Goal: Task Accomplishment & Management: Manage account settings

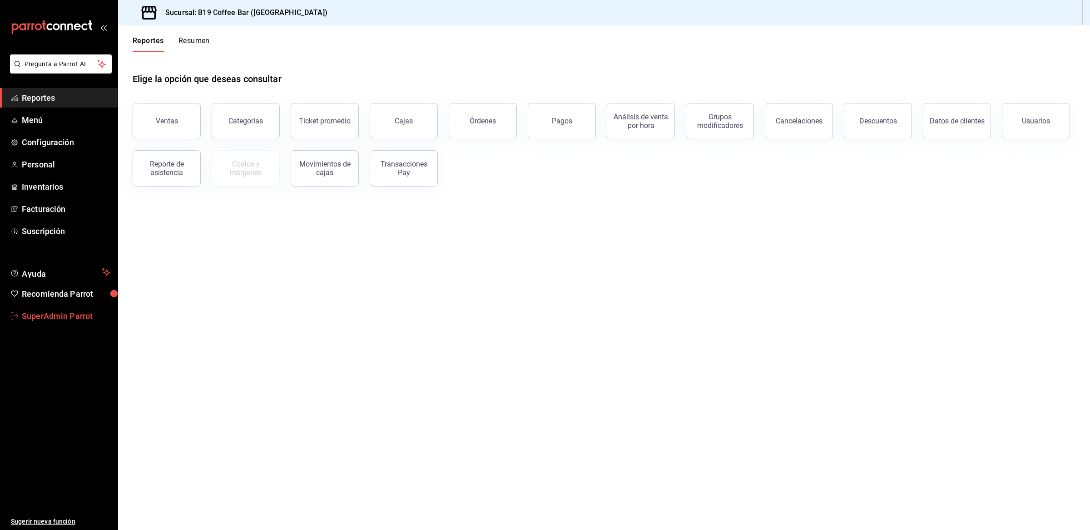
click at [81, 318] on span "SuperAdmin Parrot" at bounding box center [66, 316] width 89 height 12
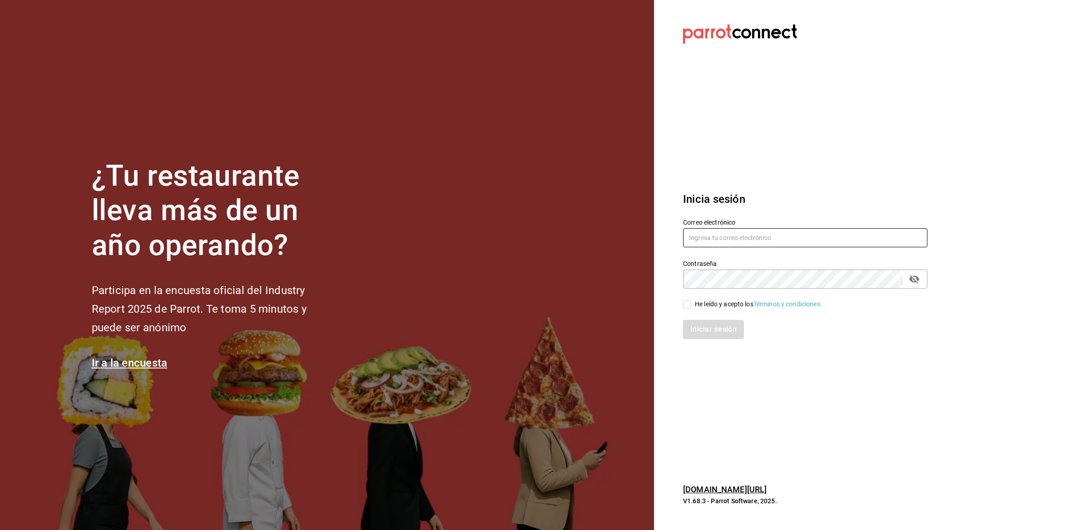
click at [709, 237] on input "text" at bounding box center [805, 237] width 244 height 19
paste input "restauranteapapacho@bona.com"
type input "restauranteapapacho@bona.com"
click at [703, 310] on div "Iniciar sesión" at bounding box center [799, 324] width 255 height 30
click at [704, 306] on div "He leído y acepto los Términos y condiciones." at bounding box center [758, 305] width 127 height 10
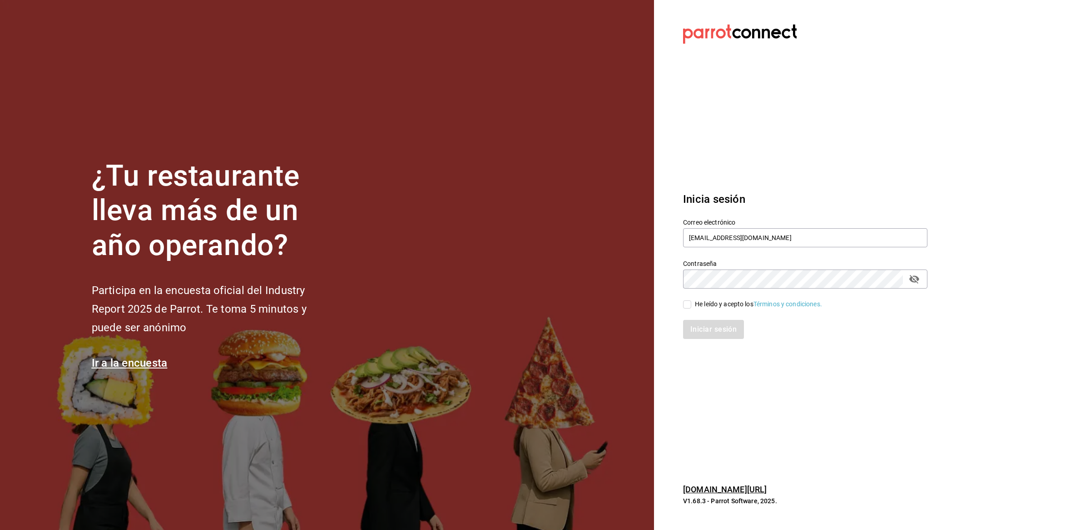
click at [691, 306] on input "He leído y acepto los Términos y condiciones." at bounding box center [687, 305] width 8 height 8
checkbox input "true"
click at [701, 323] on button "Iniciar sesión" at bounding box center [714, 329] width 62 height 19
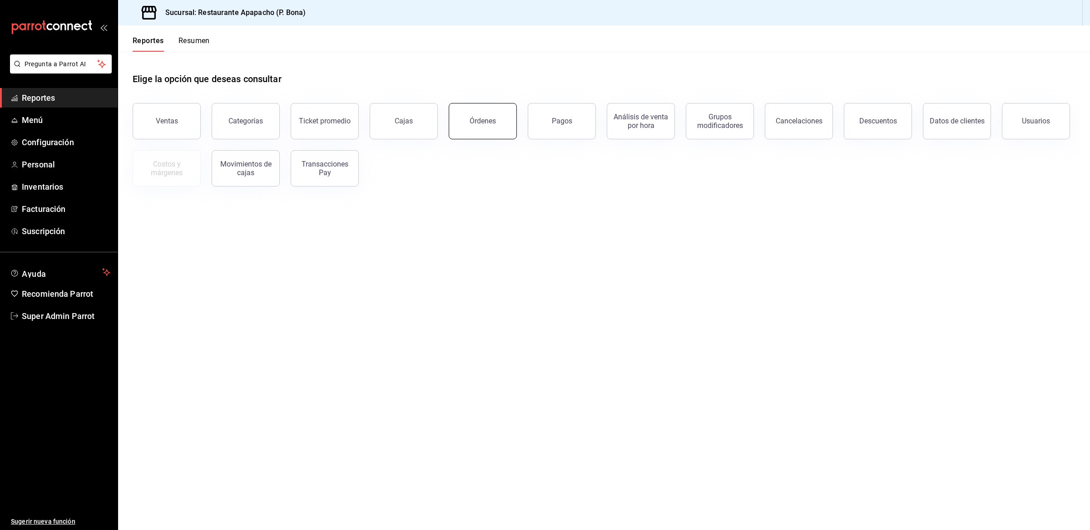
click at [481, 124] on div "Órdenes" at bounding box center [482, 121] width 26 height 9
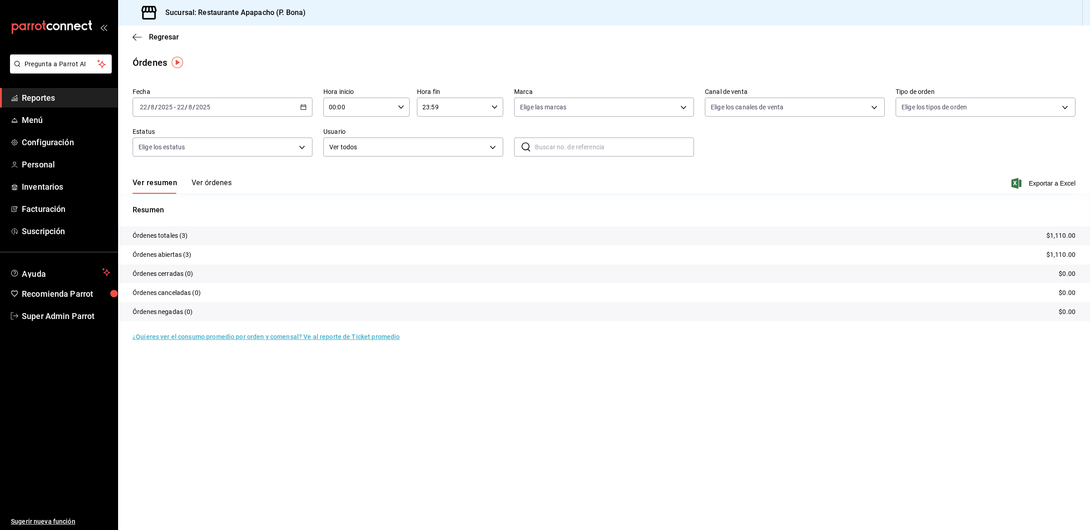
click at [301, 116] on div "[DATE] [DATE] - [DATE] [DATE]" at bounding box center [223, 107] width 180 height 19
click at [162, 128] on li "Hoy" at bounding box center [175, 134] width 85 height 20
click at [218, 184] on button "Ver órdenes" at bounding box center [212, 185] width 40 height 15
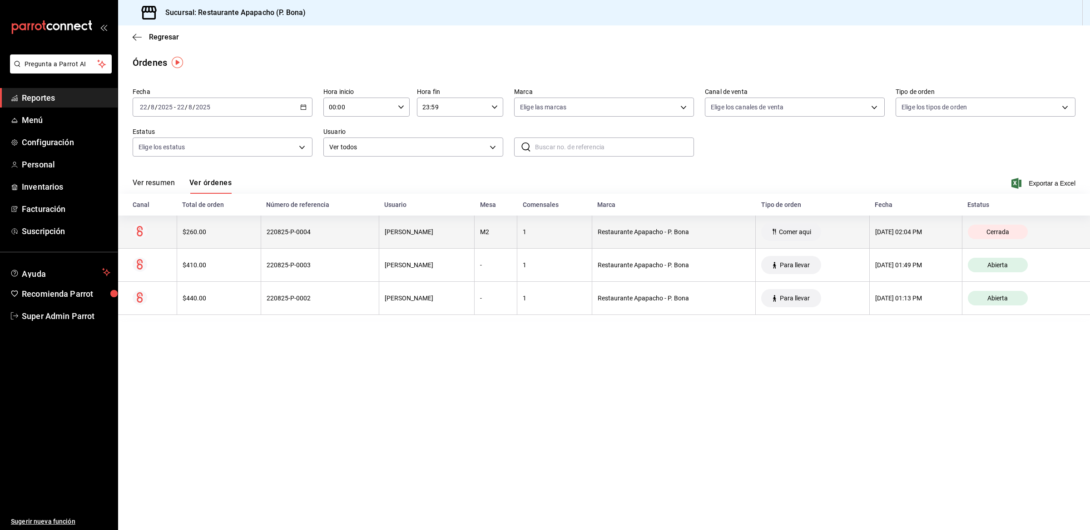
click at [195, 232] on div "$260.00" at bounding box center [219, 231] width 73 height 7
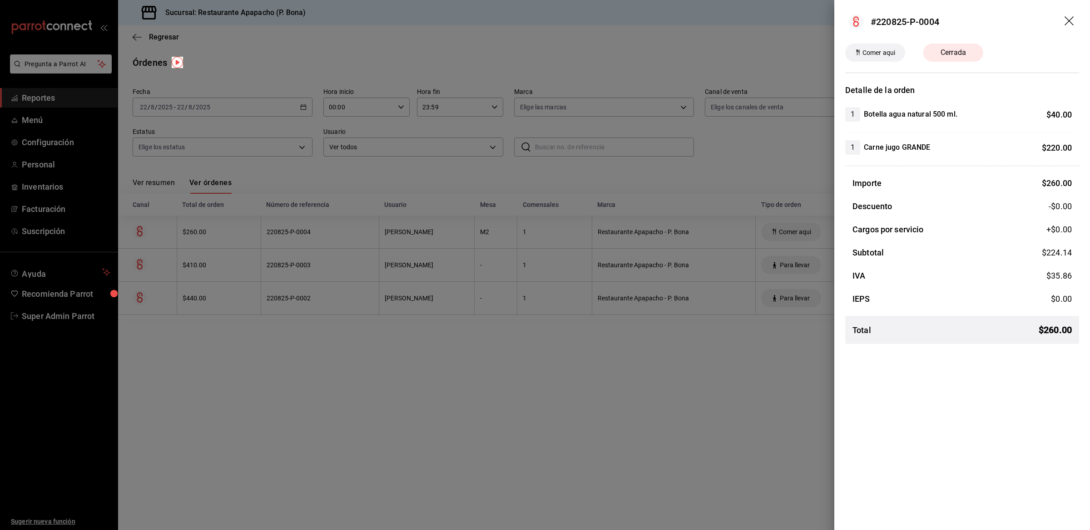
click at [1067, 17] on icon "drag" at bounding box center [1069, 21] width 11 height 11
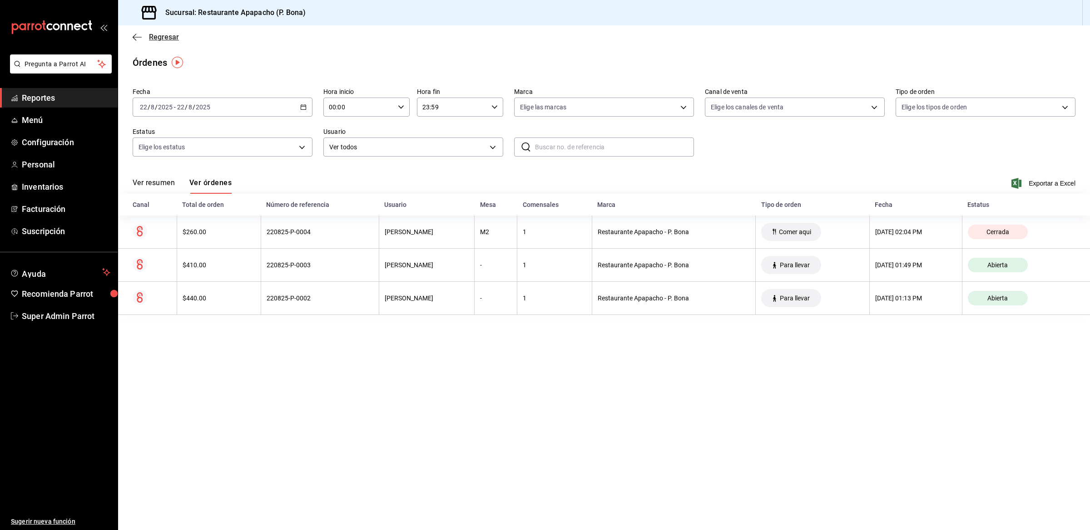
click at [159, 35] on span "Regresar" at bounding box center [164, 37] width 30 height 9
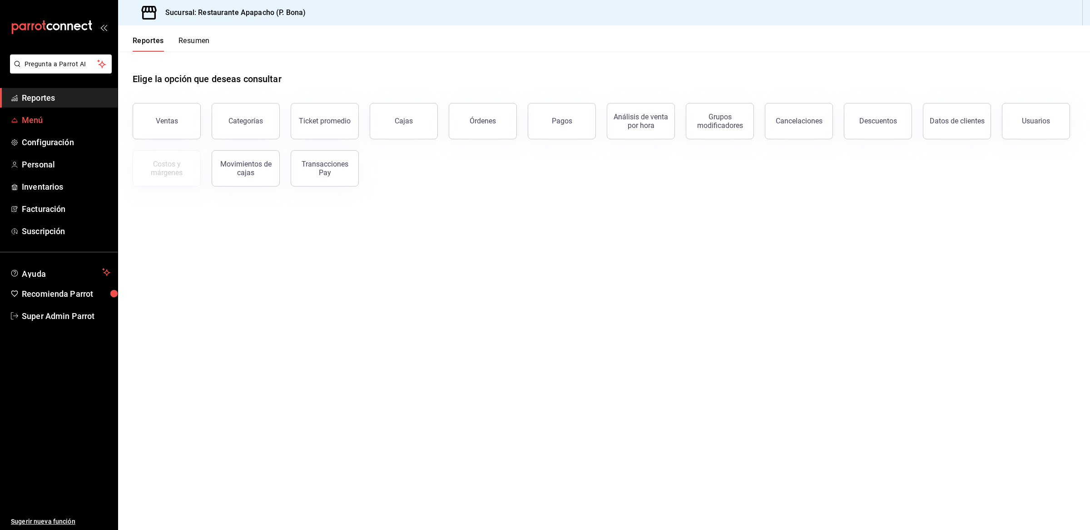
click at [57, 126] on span "Menú" at bounding box center [66, 120] width 89 height 12
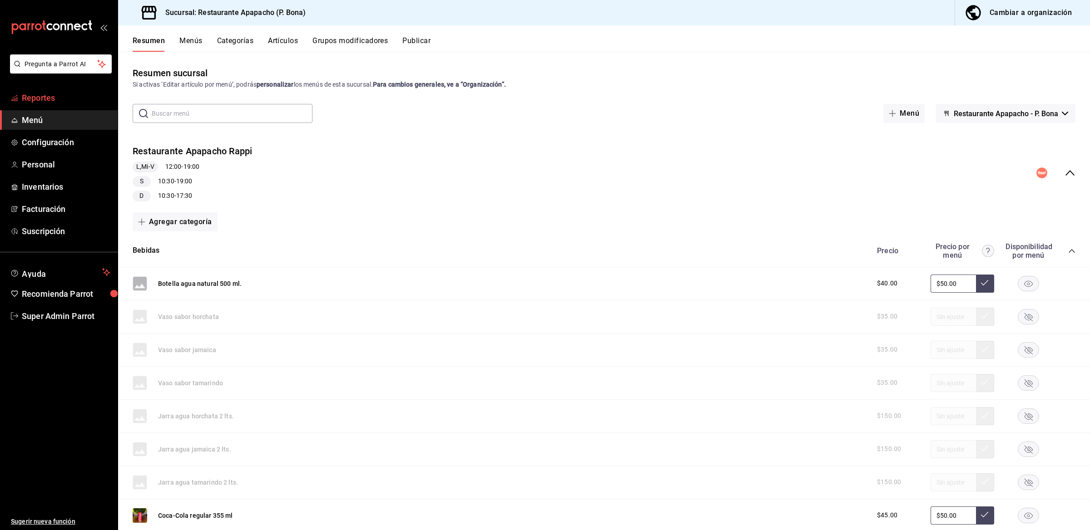
click at [62, 99] on span "Reportes" at bounding box center [66, 98] width 89 height 12
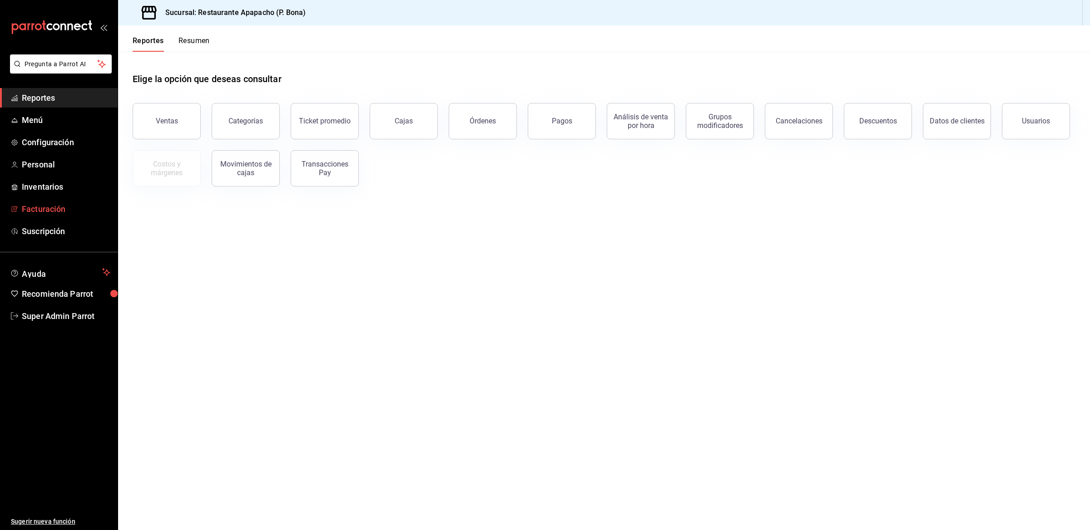
click at [49, 209] on span "Facturación" at bounding box center [66, 209] width 89 height 12
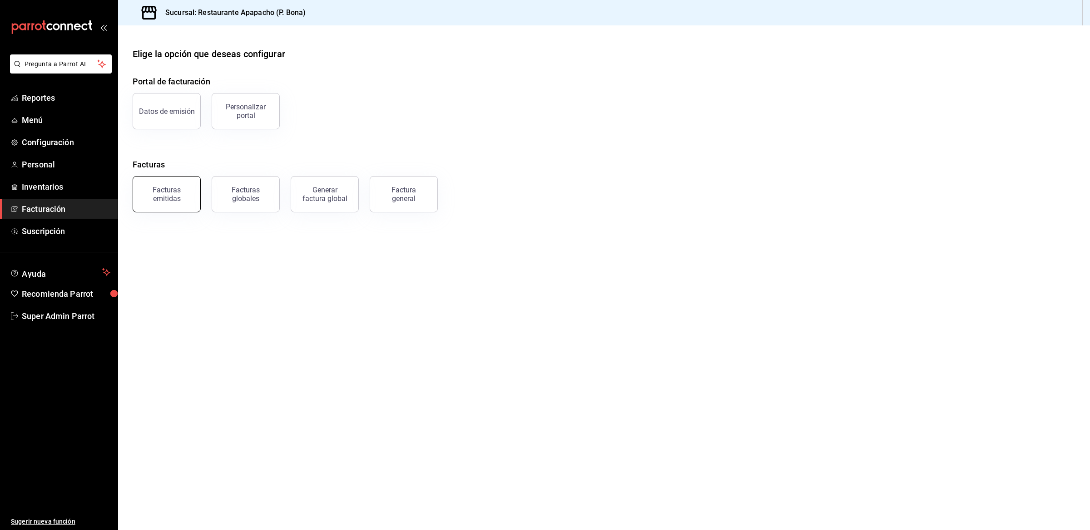
click at [155, 203] on button "Facturas emitidas" at bounding box center [167, 194] width 68 height 36
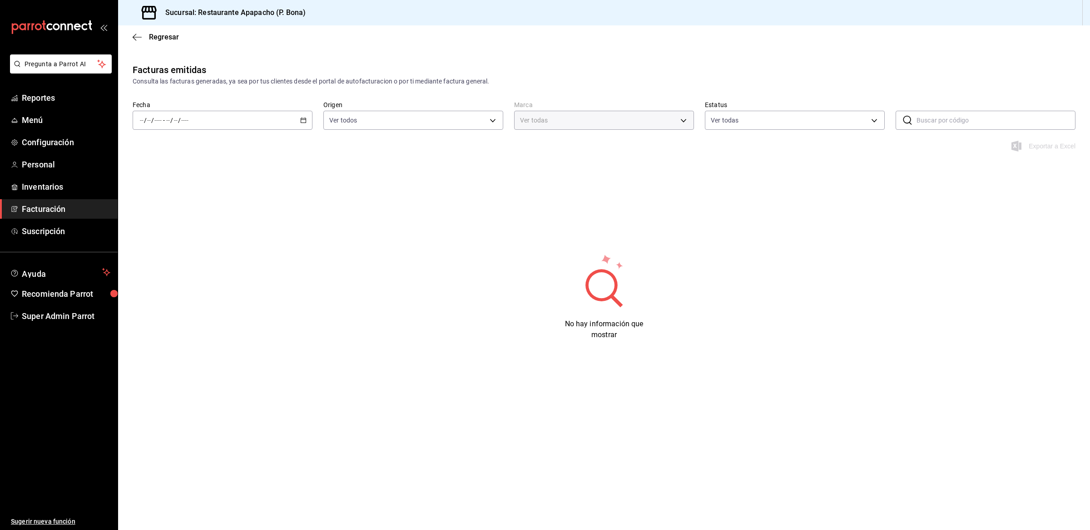
type input "17ef9b2f-93a0-4517-9203-4f940e40e8eb"
click at [243, 116] on div "/ / - / /" at bounding box center [223, 120] width 180 height 19
click at [199, 146] on span "Hoy" at bounding box center [175, 148] width 70 height 10
click at [351, 115] on body "Pregunta a Parrot AI Reportes Menú Configuración Personal Inventarios Facturaci…" at bounding box center [545, 265] width 1090 height 530
click at [240, 162] on div at bounding box center [545, 265] width 1090 height 530
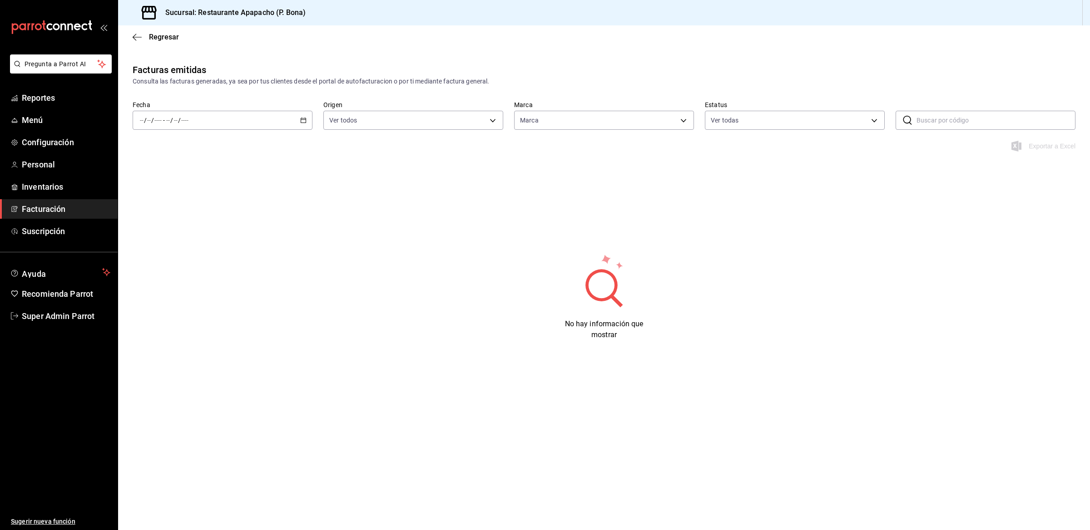
type input "17ef9b2f-93a0-4517-9203-4f940e40e8eb"
click at [211, 116] on div "/ / - / /" at bounding box center [223, 120] width 180 height 19
click at [186, 151] on span "Hoy" at bounding box center [175, 148] width 70 height 10
click at [373, 226] on div "Facturas emitidas Consulta las facturas generadas, ya sea por tus clientes desd…" at bounding box center [604, 220] width 972 height 314
click at [302, 120] on icon "button" at bounding box center [303, 120] width 6 height 6
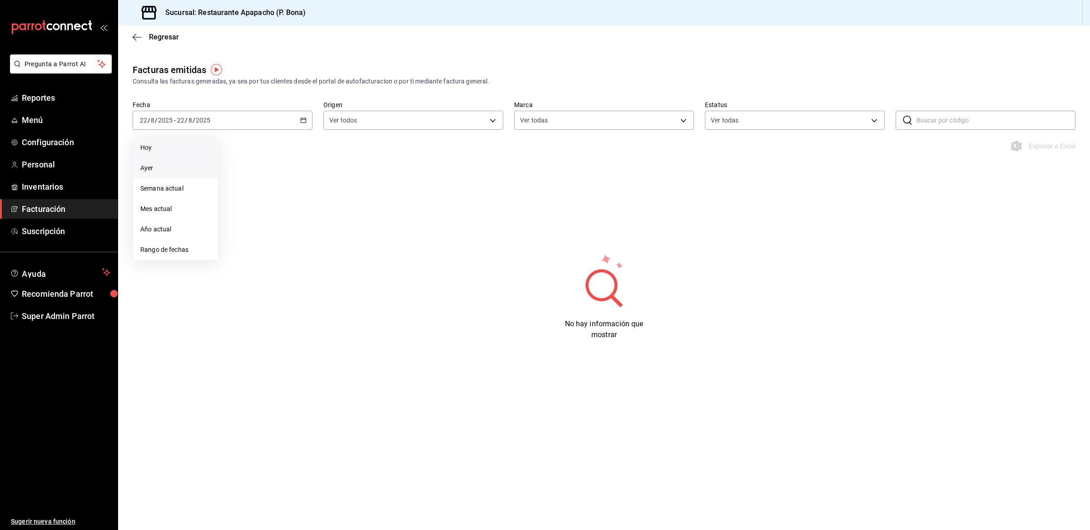
click at [190, 163] on span "Ayer" at bounding box center [175, 168] width 70 height 10
click at [264, 126] on div "2025-08-21 21 / 8 / 2025 - 2025-08-21 21 / 8 / 2025" at bounding box center [223, 120] width 180 height 19
click at [179, 148] on span "Hoy" at bounding box center [175, 148] width 70 height 10
click at [159, 40] on span "Regresar" at bounding box center [164, 37] width 30 height 9
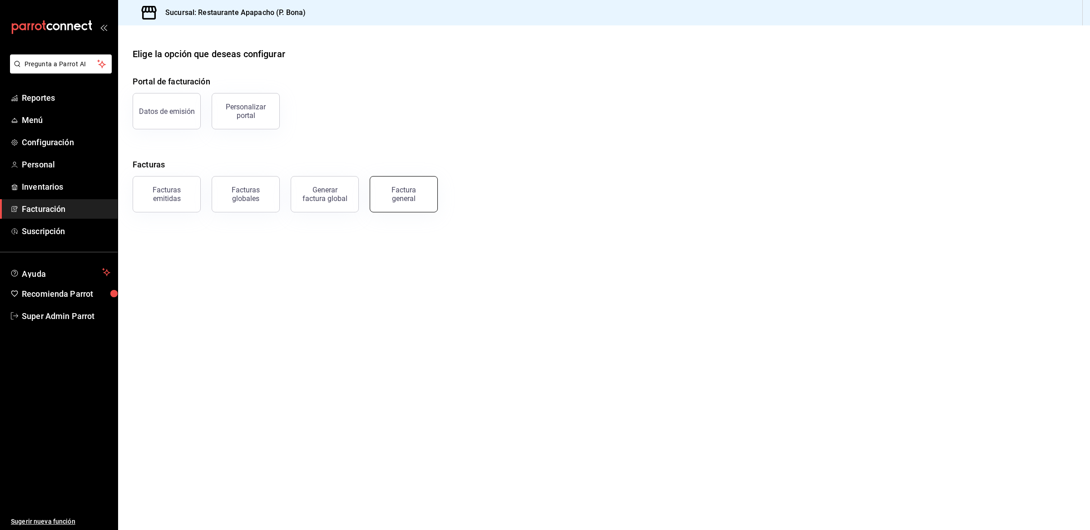
click at [433, 191] on button "Factura general" at bounding box center [404, 194] width 68 height 36
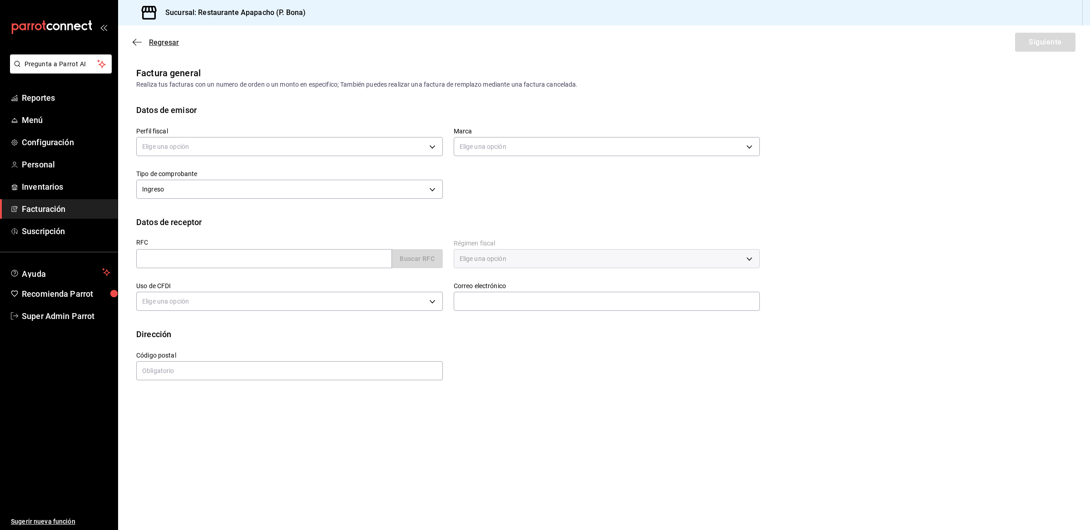
click at [156, 44] on span "Regresar" at bounding box center [164, 42] width 30 height 9
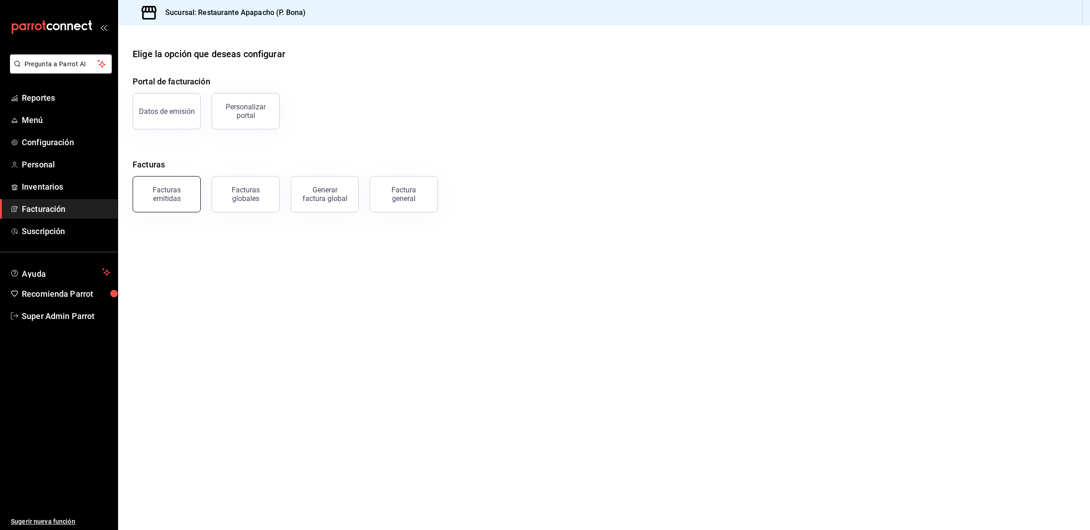
click at [163, 185] on button "Facturas emitidas" at bounding box center [167, 194] width 68 height 36
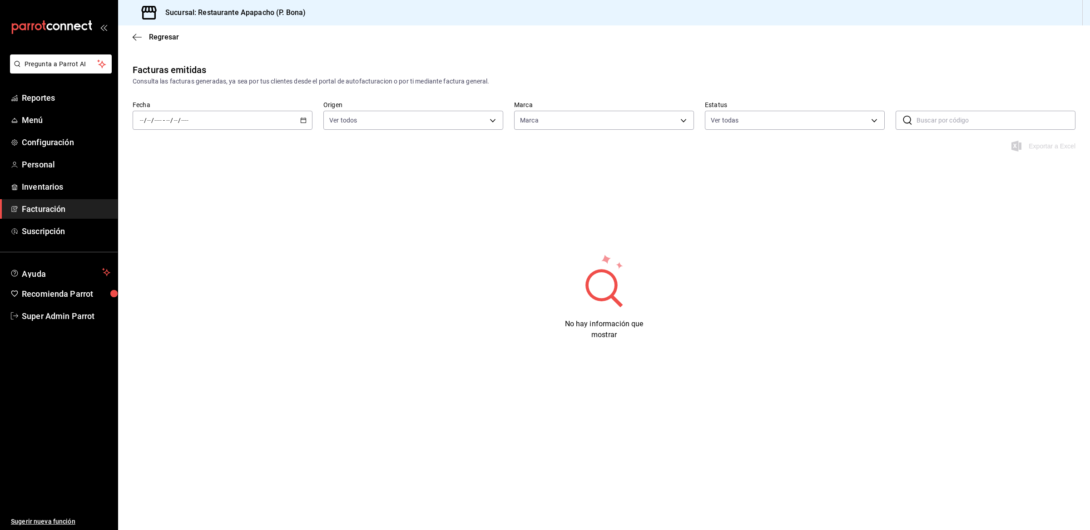
type input "17ef9b2f-93a0-4517-9203-4f940e40e8eb"
click at [216, 132] on div "Fecha / / - / / Origen Ver todos ORDER_INVOICE,GENERAL_INVOICE Marca Ver todas …" at bounding box center [604, 121] width 972 height 40
click at [224, 126] on div "/ / - / /" at bounding box center [223, 120] width 180 height 19
click at [167, 188] on span "Semana actual" at bounding box center [175, 189] width 70 height 10
click at [216, 120] on div "2025-08-17 17 / 8 / 2025 - 2025-08-22 22 / 8 / 2025" at bounding box center [223, 120] width 180 height 19
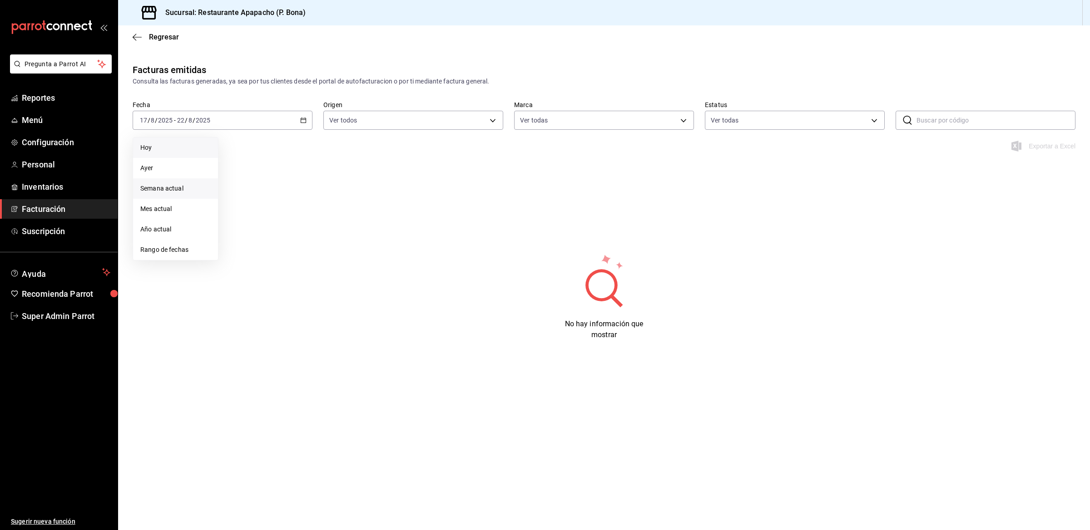
click at [173, 144] on span "Hoy" at bounding box center [175, 148] width 70 height 10
click at [195, 113] on div "2025-08-22 22 / 8 / 2025 - 2025-08-22 22 / 8 / 2025" at bounding box center [223, 120] width 180 height 19
click at [169, 210] on span "Mes actual" at bounding box center [175, 209] width 70 height 10
type input "ORDER_INVOICE,GENERAL_INVOICE"
type input "ACTIVE,PENDING_CANCELLATION,CANCELLED,PRE_CANCELLED"
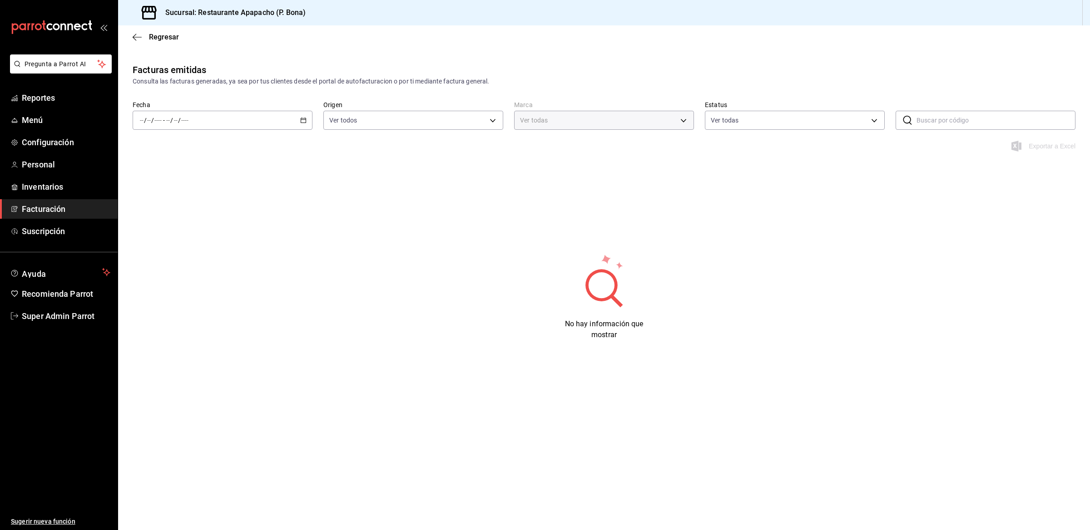
type input "17ef9b2f-93a0-4517-9203-4f940e40e8eb"
click at [184, 120] on input "number" at bounding box center [185, 120] width 8 height 7
click at [174, 148] on span "Hoy" at bounding box center [175, 148] width 70 height 10
click at [152, 41] on div "Regresar" at bounding box center [604, 36] width 972 height 23
click at [143, 41] on span "Regresar" at bounding box center [156, 37] width 46 height 9
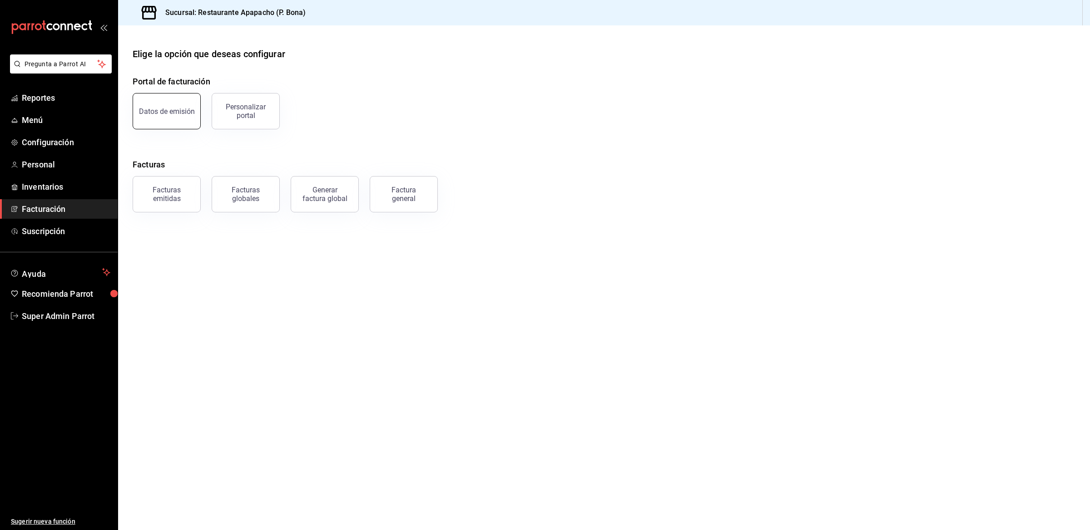
click at [152, 109] on div "Datos de emisión" at bounding box center [167, 111] width 56 height 9
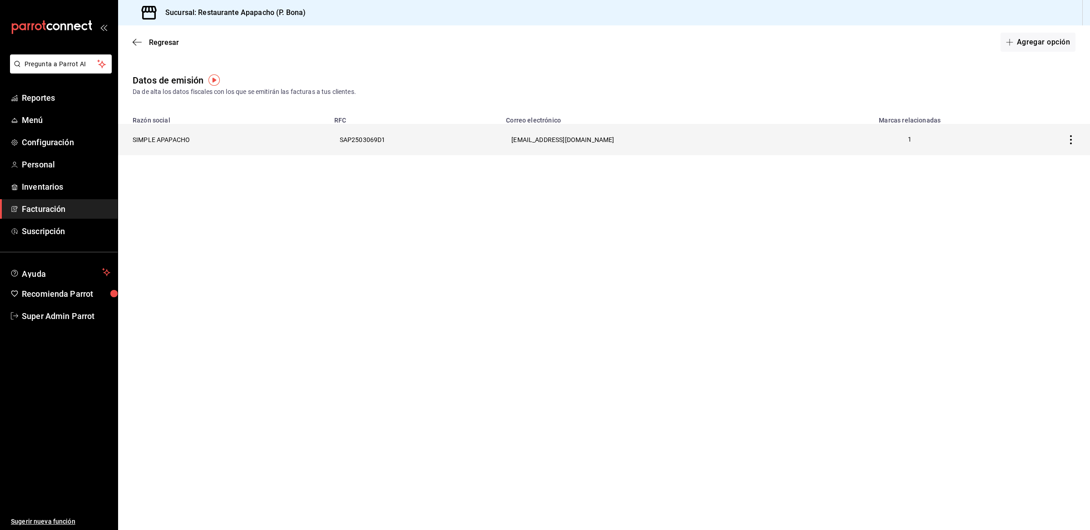
click at [151, 142] on th "SIMPLE APAPACHO" at bounding box center [223, 139] width 211 height 31
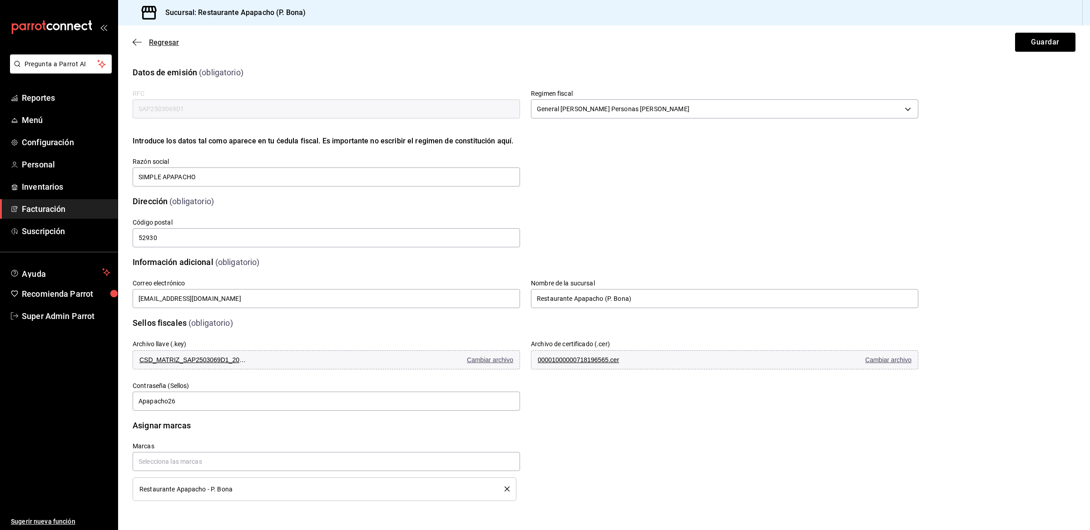
click at [151, 38] on span "Regresar" at bounding box center [164, 42] width 30 height 9
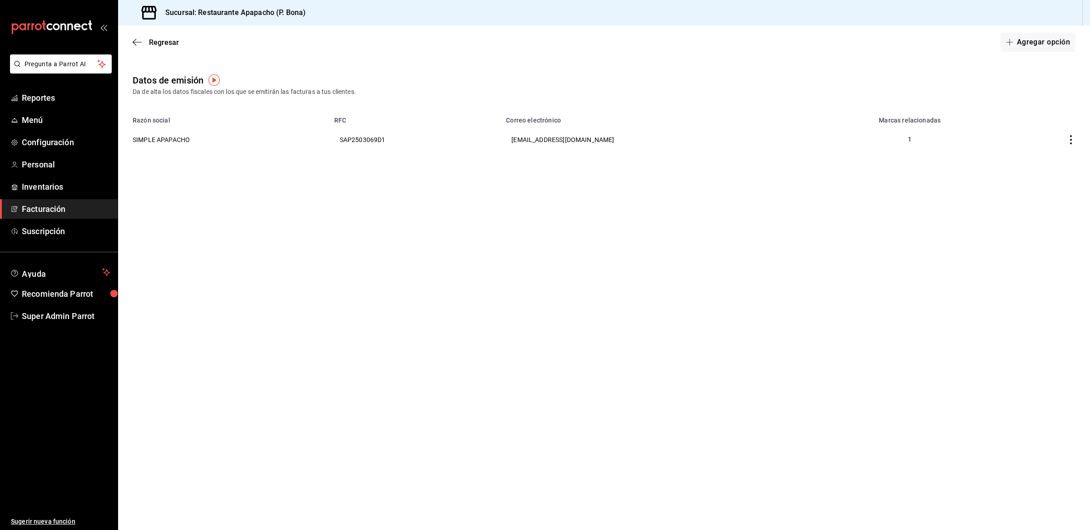
click at [151, 38] on span "Regresar" at bounding box center [164, 42] width 30 height 9
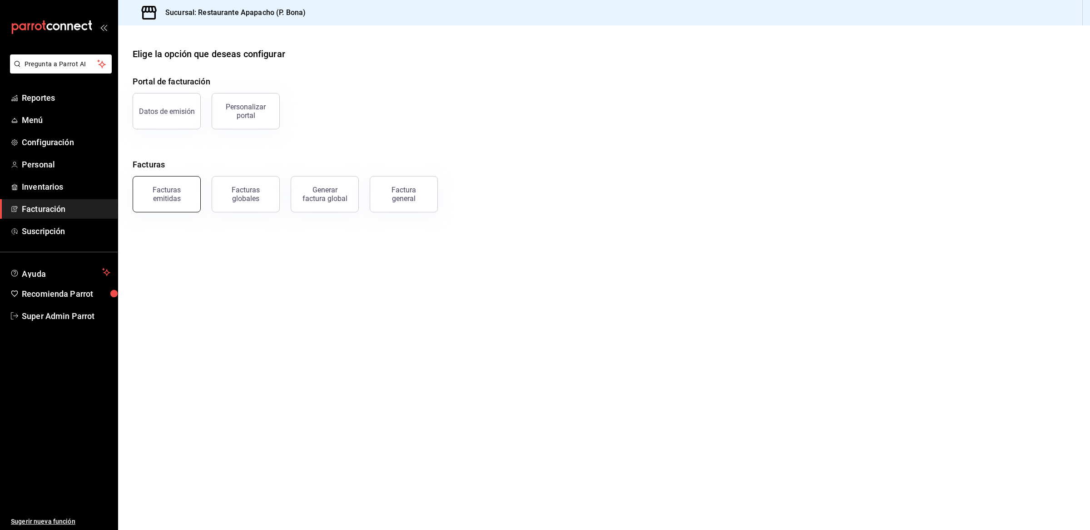
click at [151, 193] on div "Facturas emitidas" at bounding box center [166, 194] width 56 height 17
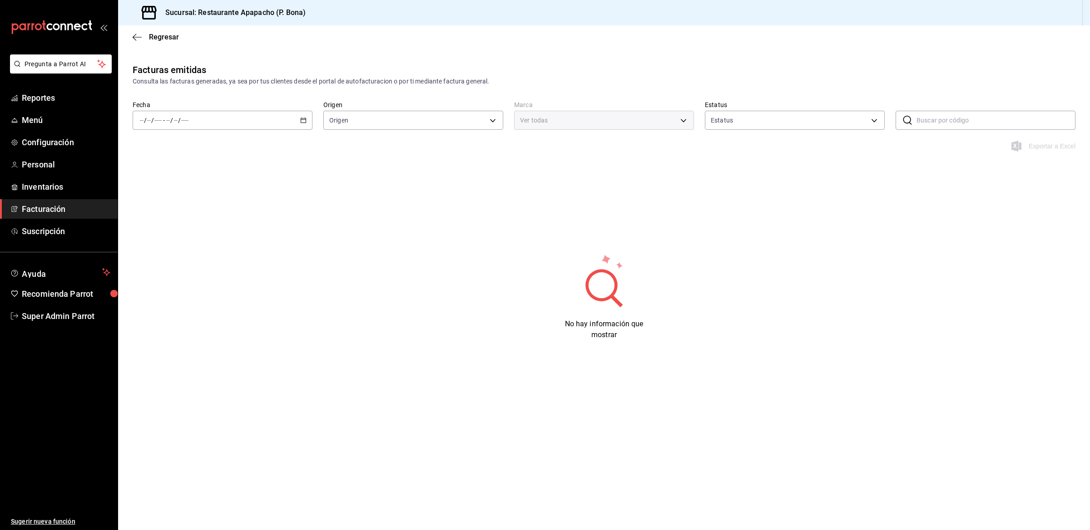
type input "ORDER_INVOICE,GENERAL_INVOICE"
type input "ACTIVE,PENDING_CANCELLATION,CANCELLED,PRE_CANCELLED"
type input "17ef9b2f-93a0-4517-9203-4f940e40e8eb"
click at [187, 121] on input "number" at bounding box center [185, 120] width 8 height 7
click at [173, 145] on span "Hoy" at bounding box center [175, 148] width 70 height 10
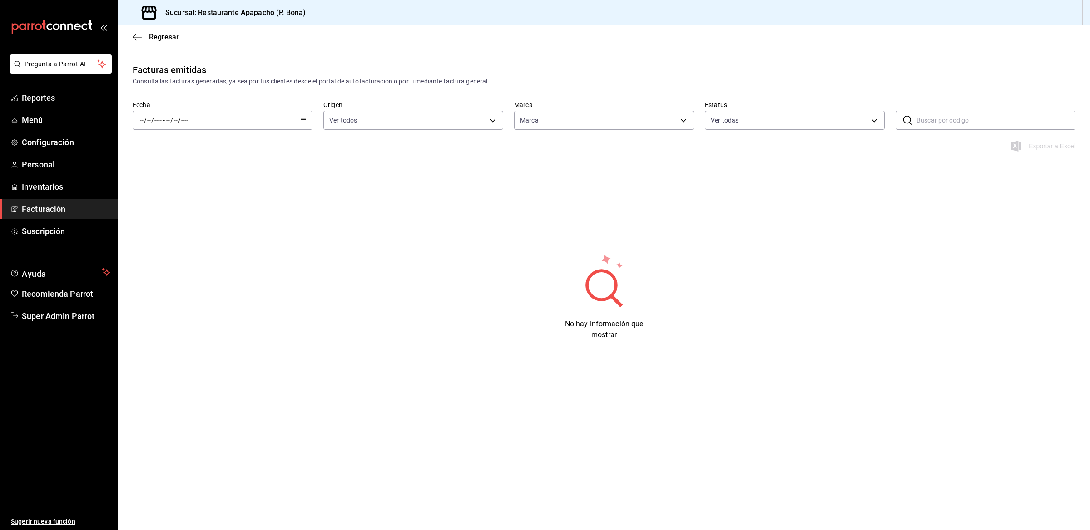
type input "17ef9b2f-93a0-4517-9203-4f940e40e8eb"
click at [33, 183] on span "Inventarios" at bounding box center [66, 187] width 89 height 12
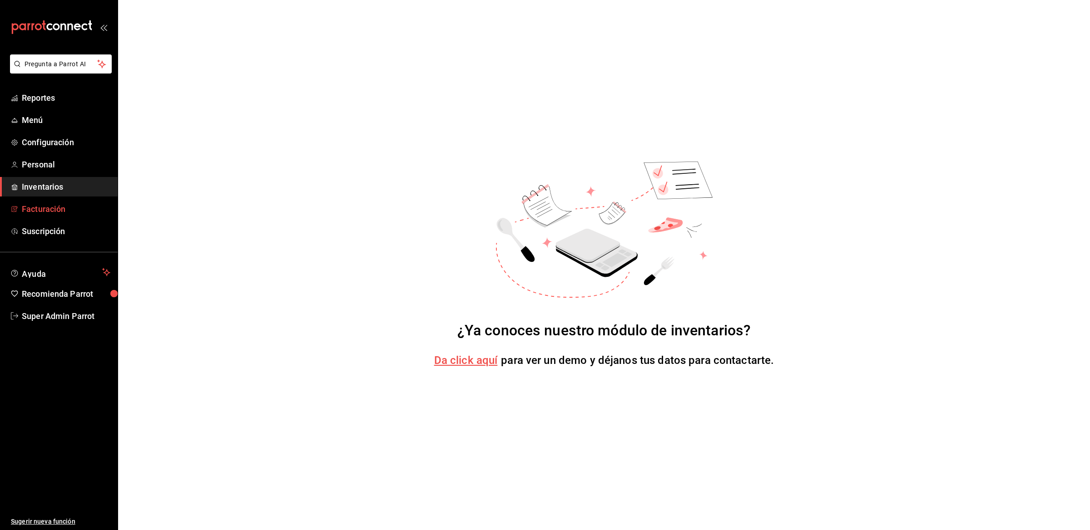
click at [35, 206] on span "Facturación" at bounding box center [66, 209] width 89 height 12
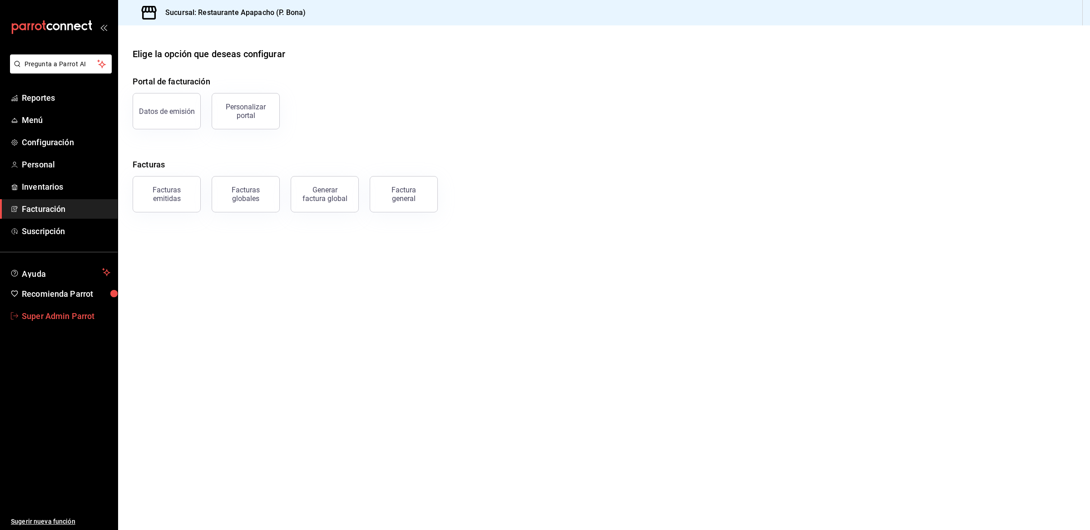
click at [54, 317] on span "Super Admin Parrot" at bounding box center [66, 316] width 89 height 12
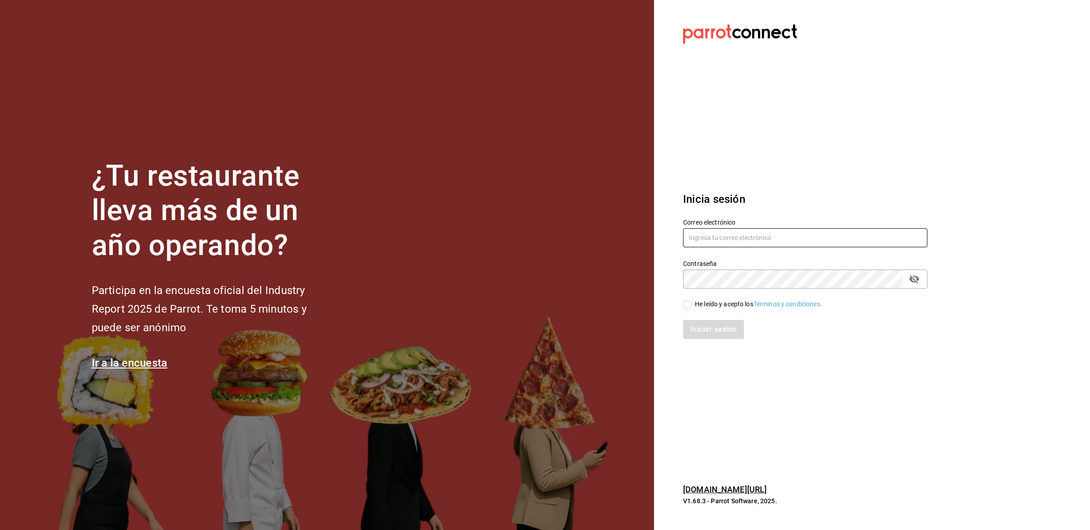
click at [718, 234] on input "text" at bounding box center [805, 237] width 244 height 19
type input "restauranteapapacho@bona.com"
click at [684, 305] on input "He leído y acepto los Términos y condiciones." at bounding box center [687, 305] width 8 height 8
checkbox input "true"
click at [692, 328] on button "Iniciar sesión" at bounding box center [714, 329] width 62 height 19
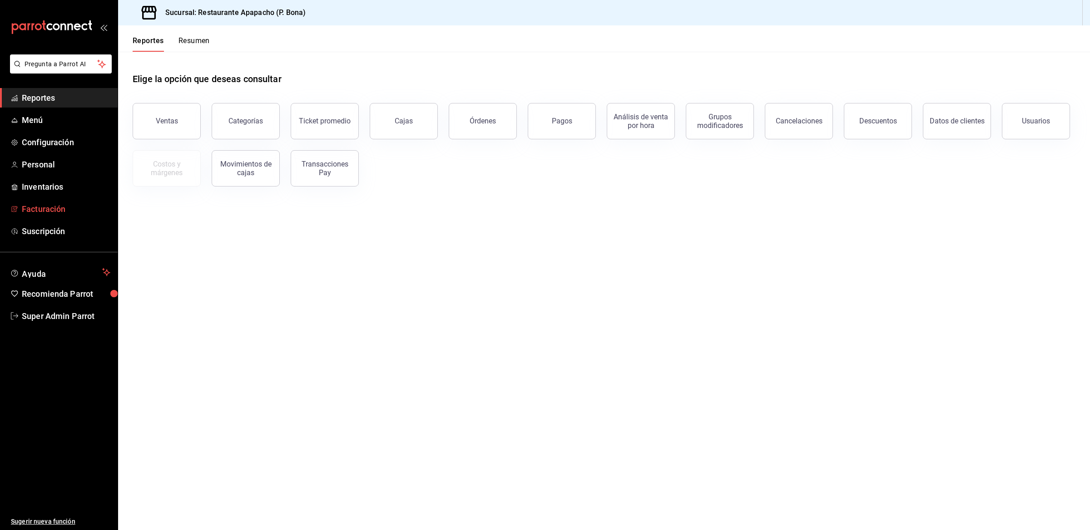
click at [51, 205] on span "Facturación" at bounding box center [66, 209] width 89 height 12
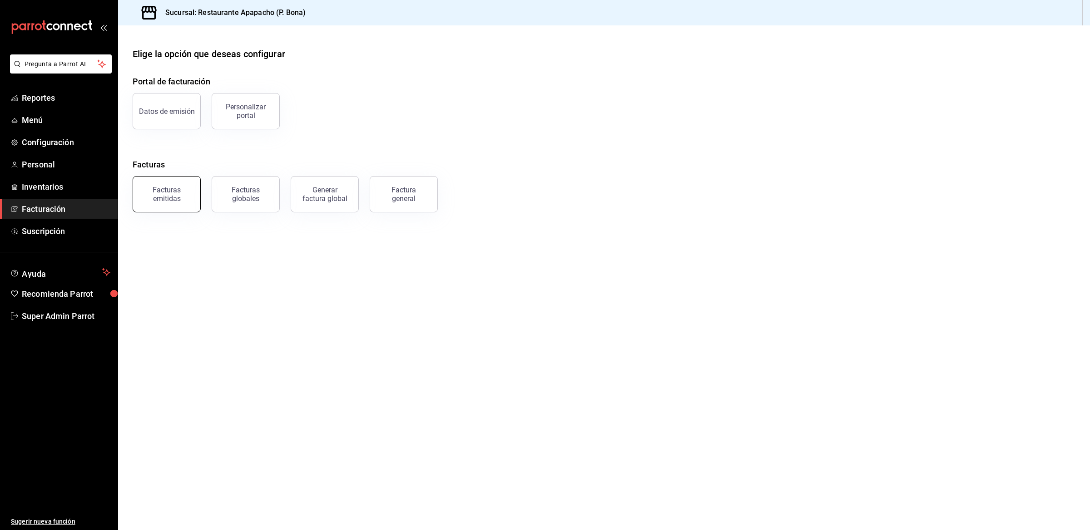
click at [156, 186] on div "Facturas emitidas" at bounding box center [166, 194] width 56 height 17
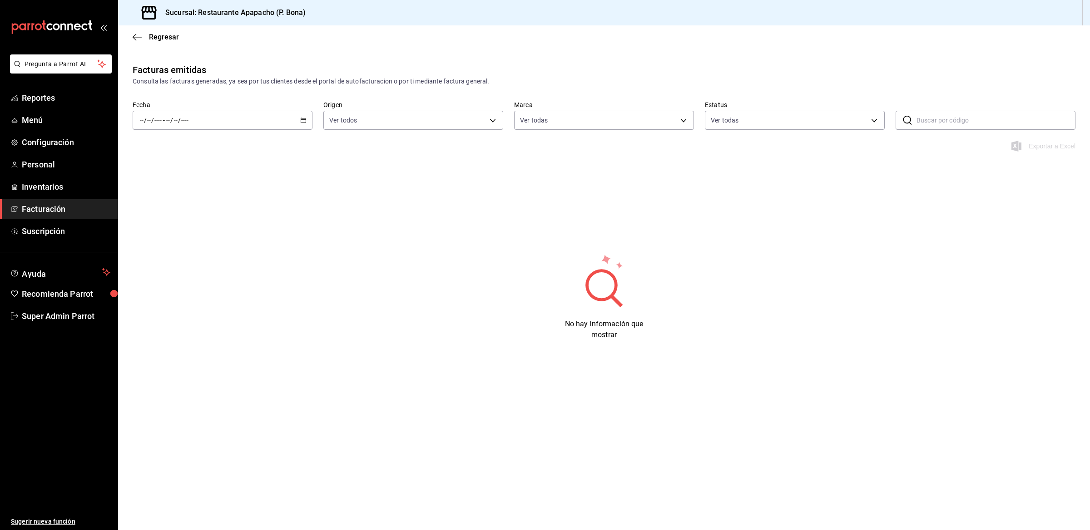
type input "17ef9b2f-93a0-4517-9203-4f940e40e8eb"
click at [281, 117] on div "/ / - / /" at bounding box center [223, 120] width 180 height 19
click at [185, 148] on span "Hoy" at bounding box center [175, 148] width 70 height 10
click at [350, 246] on div "Facturas emitidas Consulta las facturas generadas, ya sea por tus clientes desd…" at bounding box center [604, 220] width 972 height 314
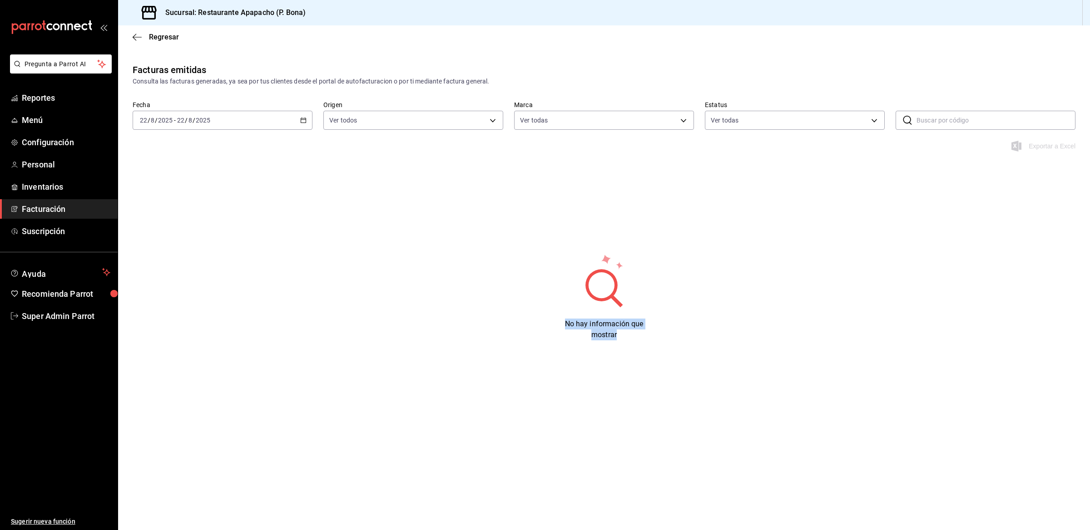
click at [350, 246] on div "Facturas emitidas Consulta las facturas generadas, ya sea por tus clientes desd…" at bounding box center [604, 220] width 972 height 314
click at [295, 109] on div "Fecha 2025-08-22 22 / 8 / 2025 - 2025-08-22 22 / 8 / 2025" at bounding box center [223, 115] width 180 height 29
click at [290, 114] on div "2025-08-22 22 / 8 / 2025 - 2025-08-22 22 / 8 / 2025" at bounding box center [223, 120] width 180 height 19
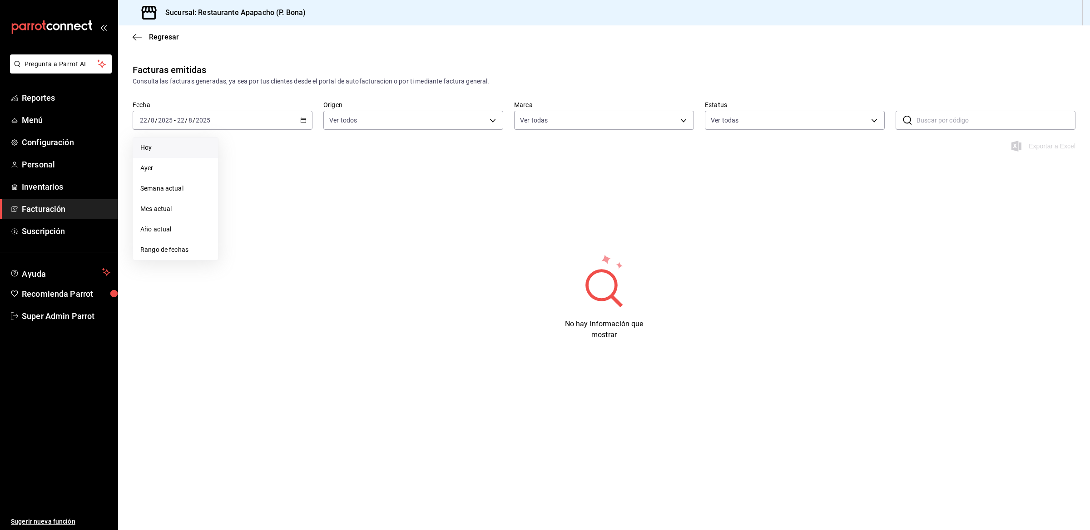
click at [159, 152] on span "Hoy" at bounding box center [175, 148] width 70 height 10
click at [189, 126] on div "2025-08-22 22 / 8 / 2025 - 2025-08-22 22 / 8 / 2025" at bounding box center [223, 120] width 180 height 19
click at [161, 214] on li "Mes actual" at bounding box center [175, 209] width 85 height 20
click at [212, 119] on div "2025-08-01 1 / 8 / 2025 - 2025-08-22 22 / 8 / 2025" at bounding box center [223, 120] width 180 height 19
click at [170, 228] on span "Año actual" at bounding box center [175, 230] width 70 height 10
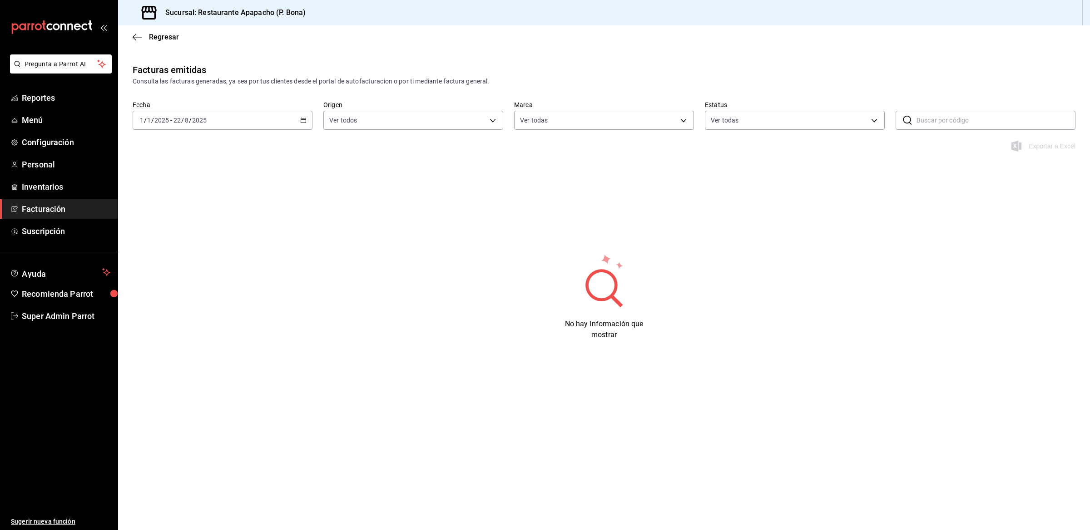
click at [251, 124] on div "2025-01-01 1 / 1 / 2025 - 2025-08-22 22 / 8 / 2025" at bounding box center [223, 120] width 180 height 19
click at [187, 146] on span "Hoy" at bounding box center [175, 148] width 70 height 10
click at [286, 117] on div "2025-08-22 22 / 8 / 2025 - 2025-08-22 22 / 8 / 2025" at bounding box center [223, 120] width 180 height 19
click at [171, 148] on span "Hoy" at bounding box center [175, 148] width 70 height 10
click at [178, 123] on input "22" at bounding box center [181, 120] width 8 height 7
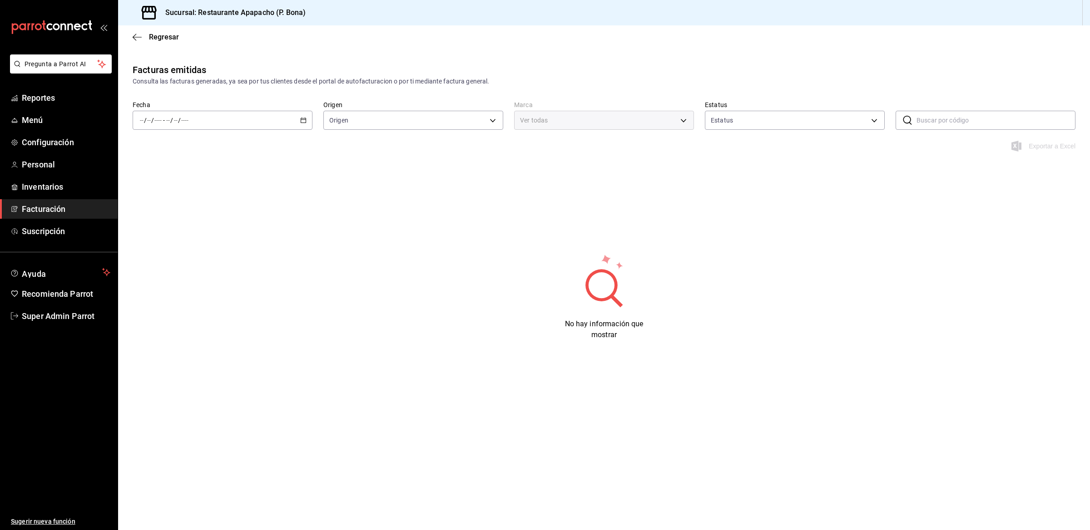
type input "ORDER_INVOICE,GENERAL_INVOICE"
type input "ACTIVE,PENDING_CANCELLATION,CANCELLED,PRE_CANCELLED"
type input "17ef9b2f-93a0-4517-9203-4f940e40e8eb"
click at [278, 126] on div "/ / - / /" at bounding box center [223, 120] width 180 height 19
click at [173, 144] on span "Hoy" at bounding box center [175, 148] width 70 height 10
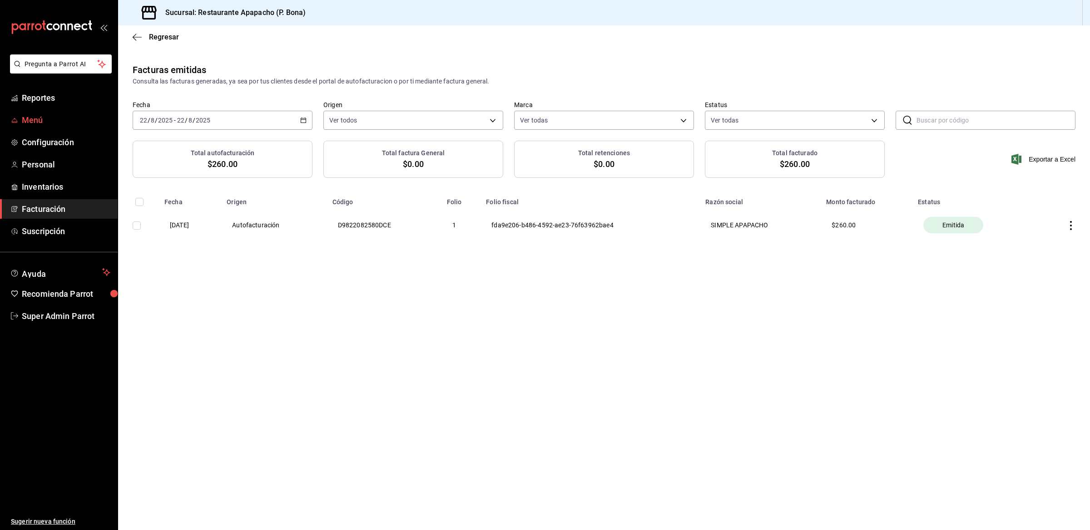
click at [31, 124] on span "Menú" at bounding box center [66, 120] width 89 height 12
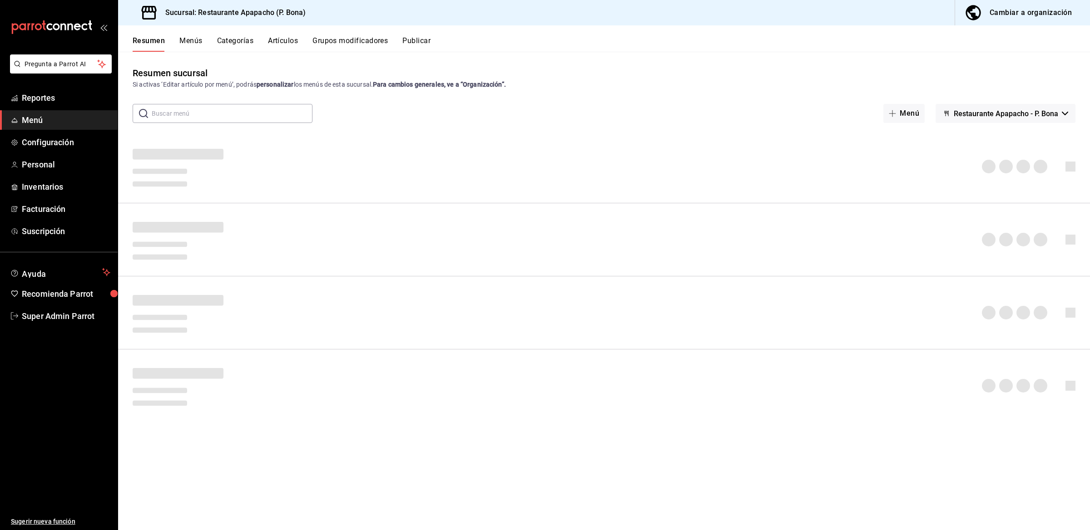
click at [1016, 7] on div "Cambiar a organización" at bounding box center [1030, 12] width 82 height 13
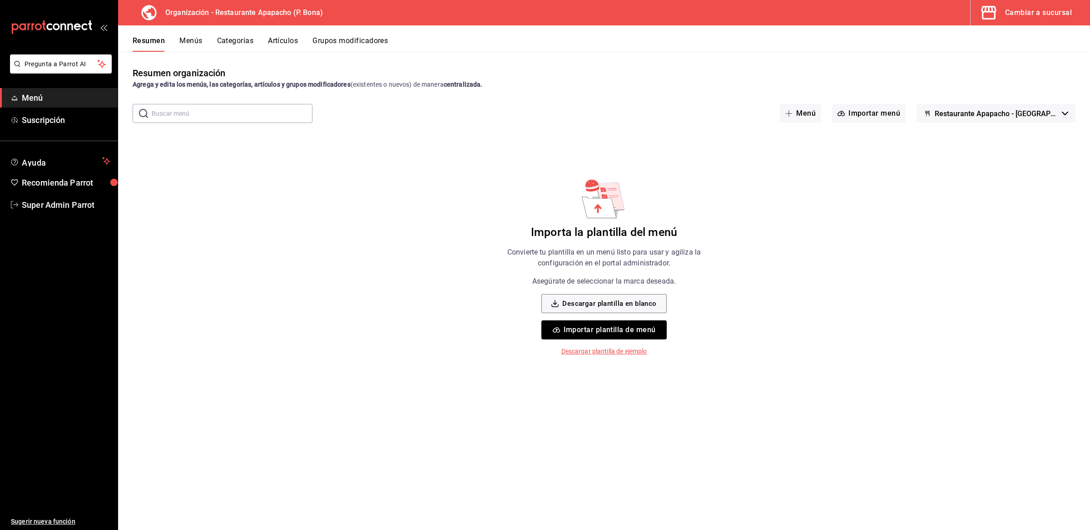
click at [348, 45] on button "Grupos modificadores" at bounding box center [349, 43] width 75 height 15
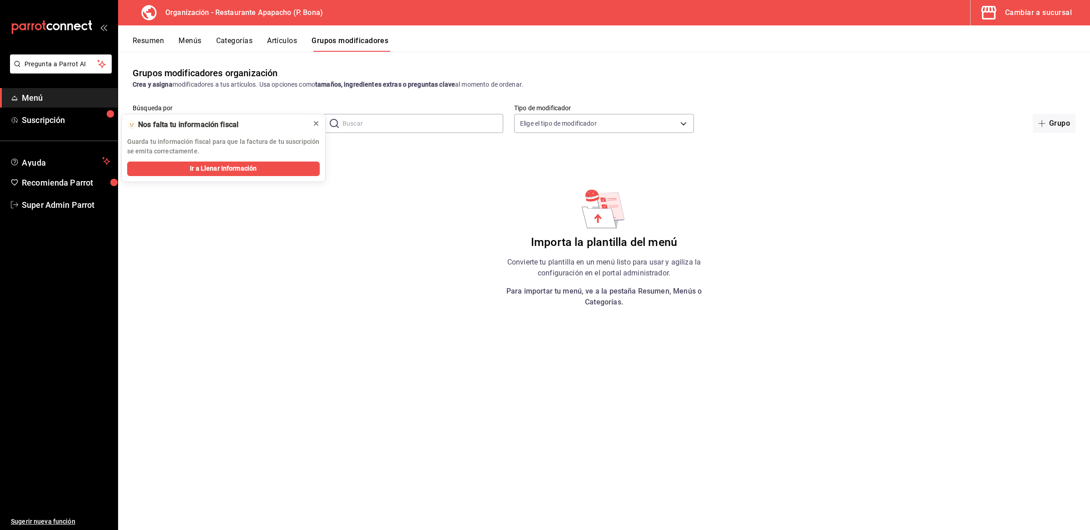
click at [318, 125] on icon at bounding box center [316, 124] width 4 height 4
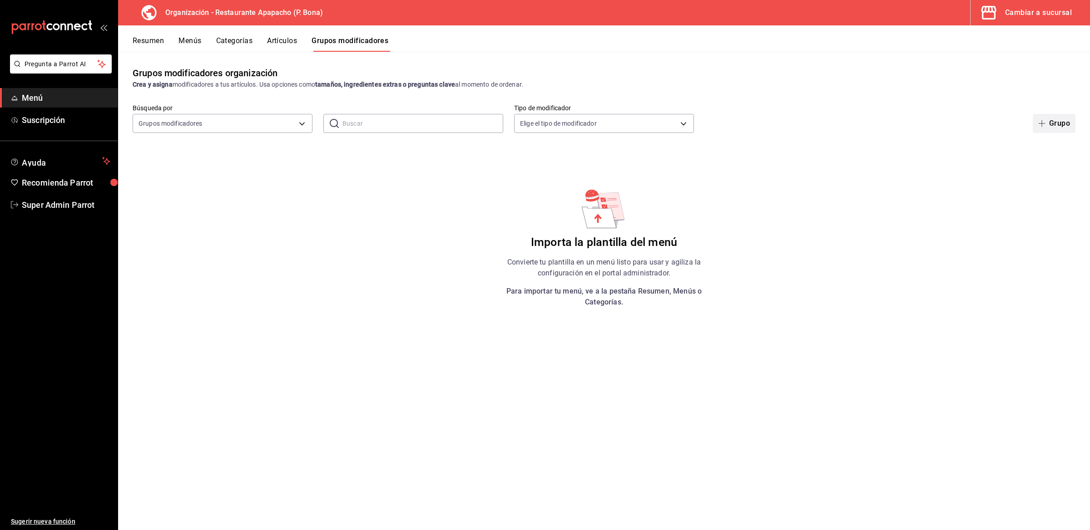
click at [1040, 125] on icon "button" at bounding box center [1041, 123] width 7 height 7
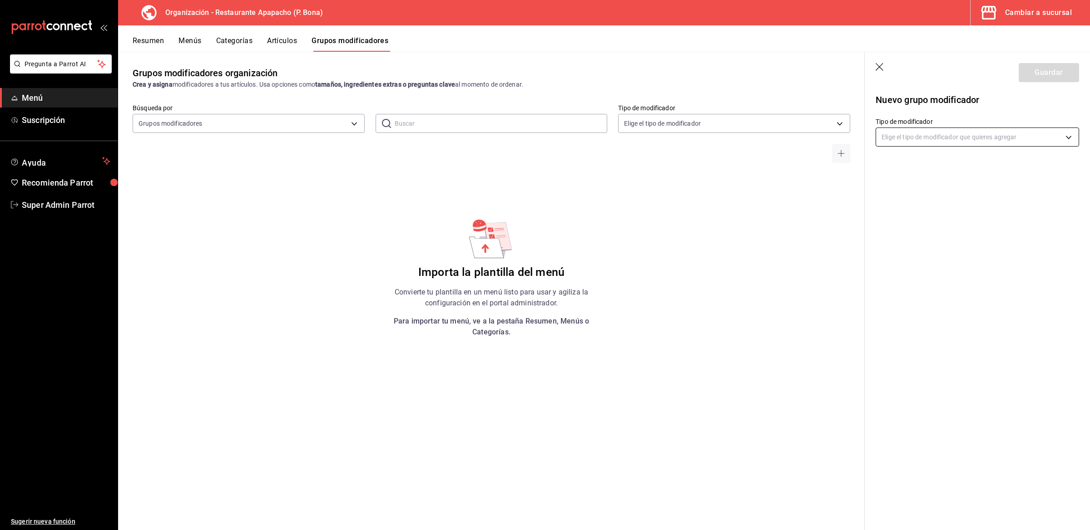
click at [1009, 143] on body "Pregunta a Parrot AI Menú Suscripción Ayuda Recomienda Parrot Super Admin Parro…" at bounding box center [545, 265] width 1090 height 530
click at [974, 163] on p "Personalizable" at bounding box center [960, 167] width 154 height 9
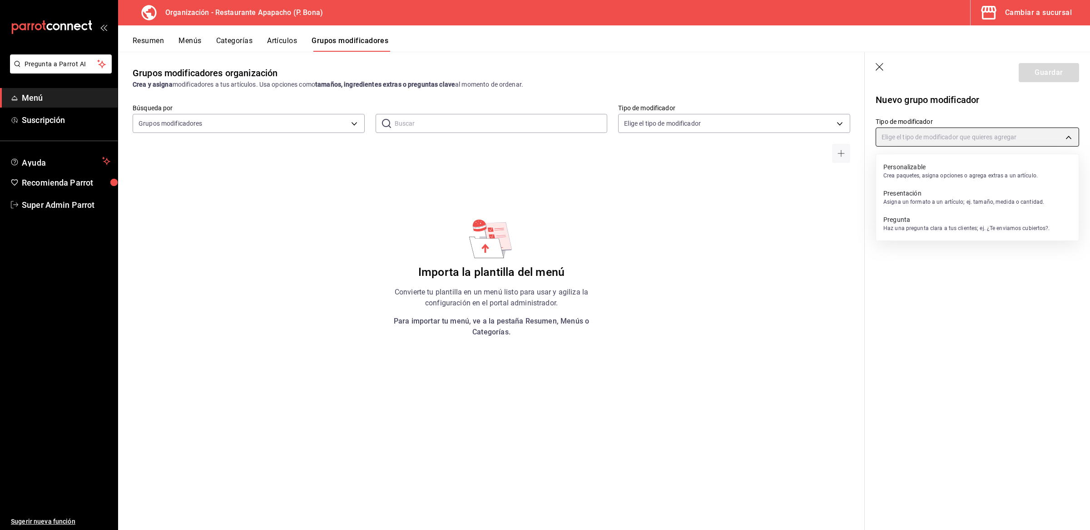
type input "CUSTOMIZABLE"
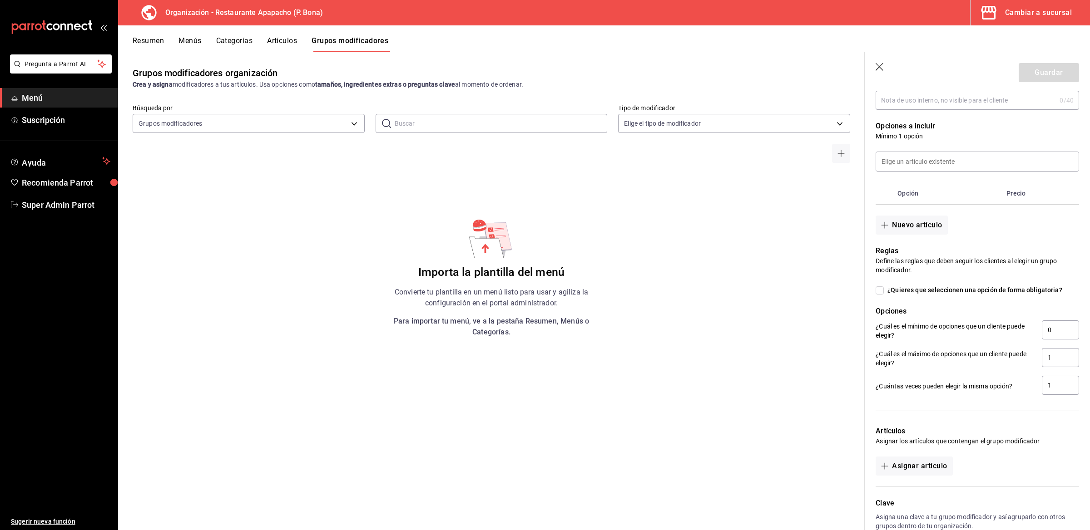
scroll to position [215, 0]
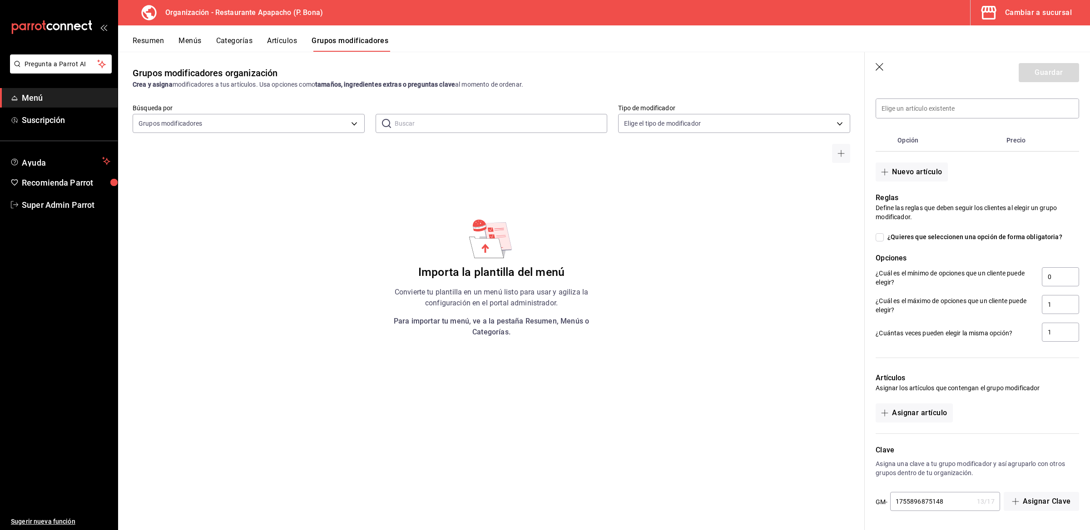
click at [55, 193] on ul "Ayuda Recomienda Parrot Super Admin Parrot" at bounding box center [59, 183] width 118 height 63
click at [55, 200] on span "Super Admin Parrot" at bounding box center [66, 205] width 89 height 12
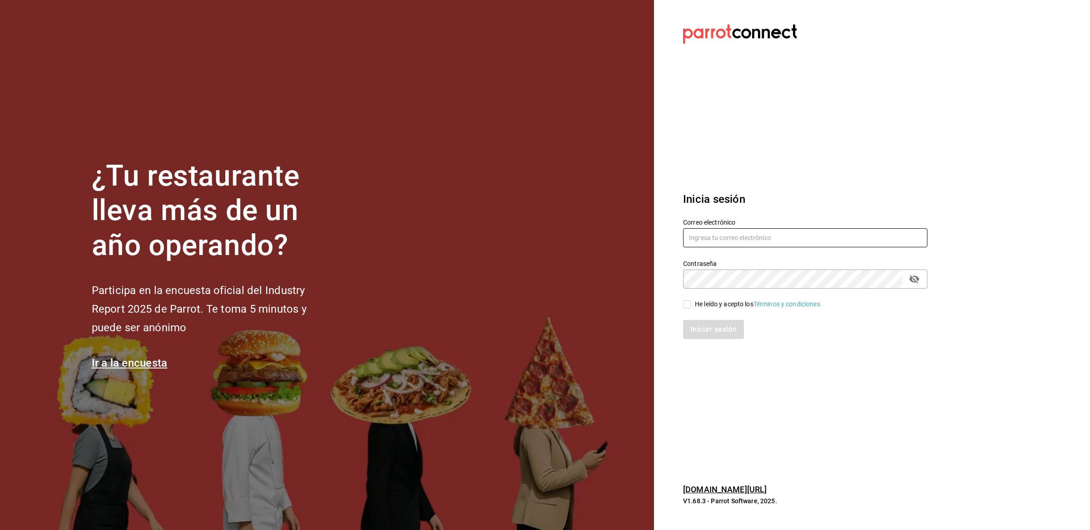
click at [711, 242] on input "text" at bounding box center [805, 237] width 244 height 19
type input "h"
paste input "santabarbara@sanjorge.com"
type input "santabarbara@sanjorge.com"
click at [720, 303] on div "He leído y acepto los Términos y condiciones." at bounding box center [758, 305] width 127 height 10
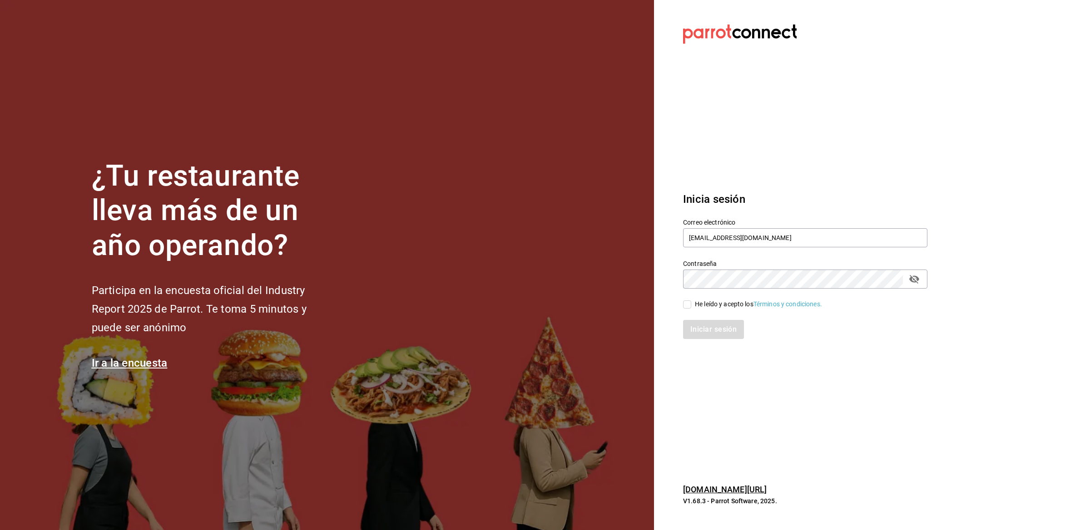
click at [691, 303] on input "He leído y acepto los Términos y condiciones." at bounding box center [687, 305] width 8 height 8
checkbox input "true"
click at [707, 325] on button "Iniciar sesión" at bounding box center [714, 329] width 62 height 19
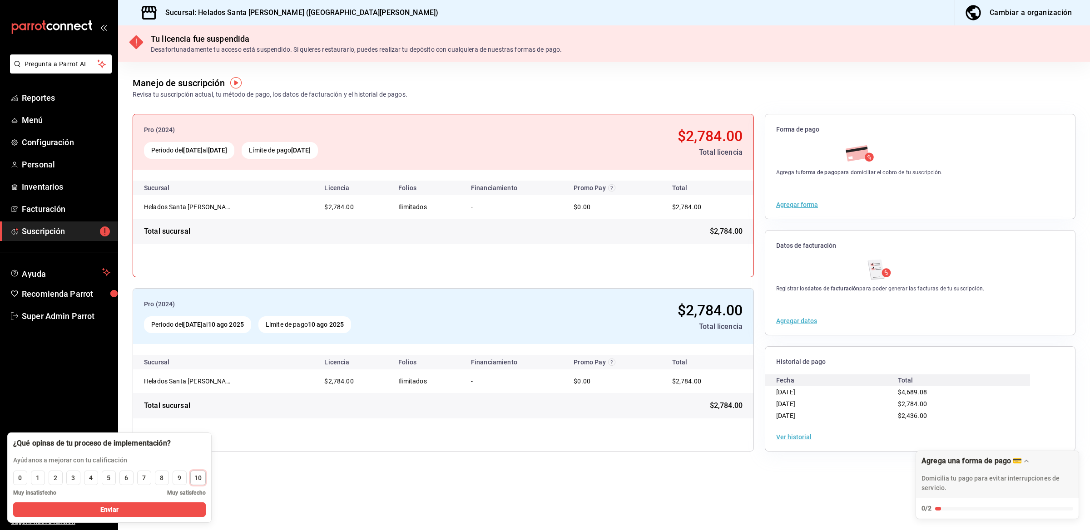
click at [196, 479] on div "10" at bounding box center [197, 479] width 7 height 10
click at [179, 508] on button "Enviar" at bounding box center [109, 510] width 193 height 15
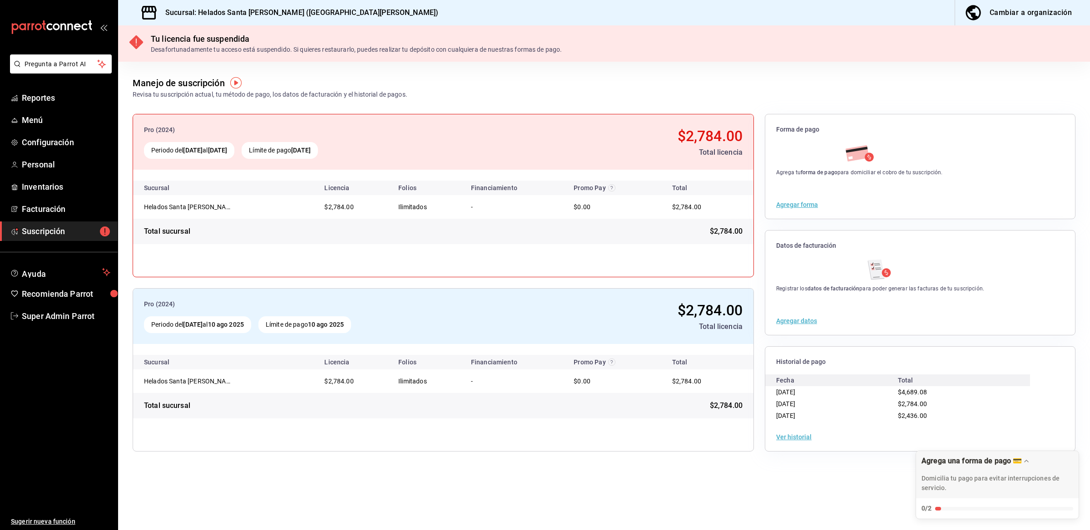
click at [784, 435] on button "Ver historial" at bounding box center [793, 437] width 35 height 6
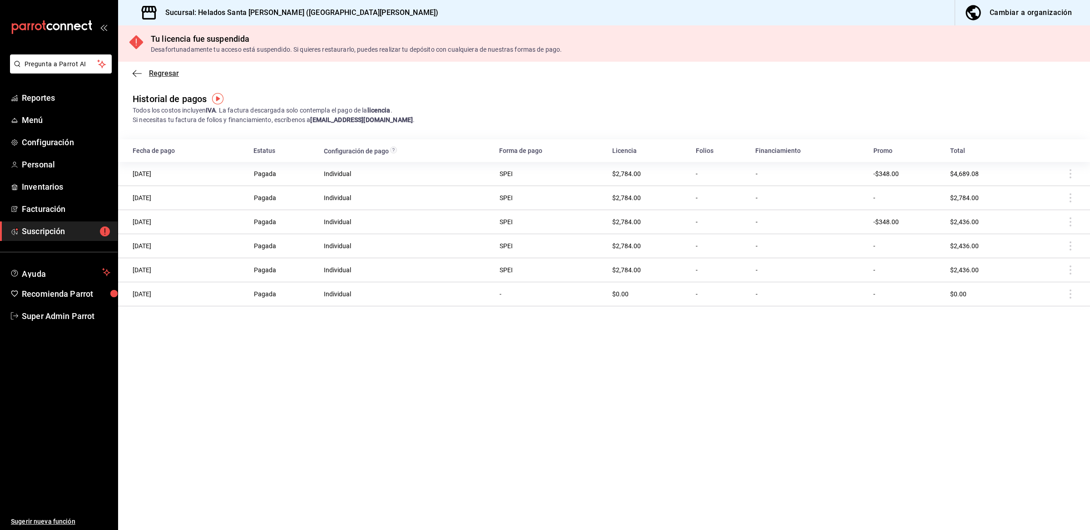
click at [151, 76] on span "Regresar" at bounding box center [164, 73] width 30 height 9
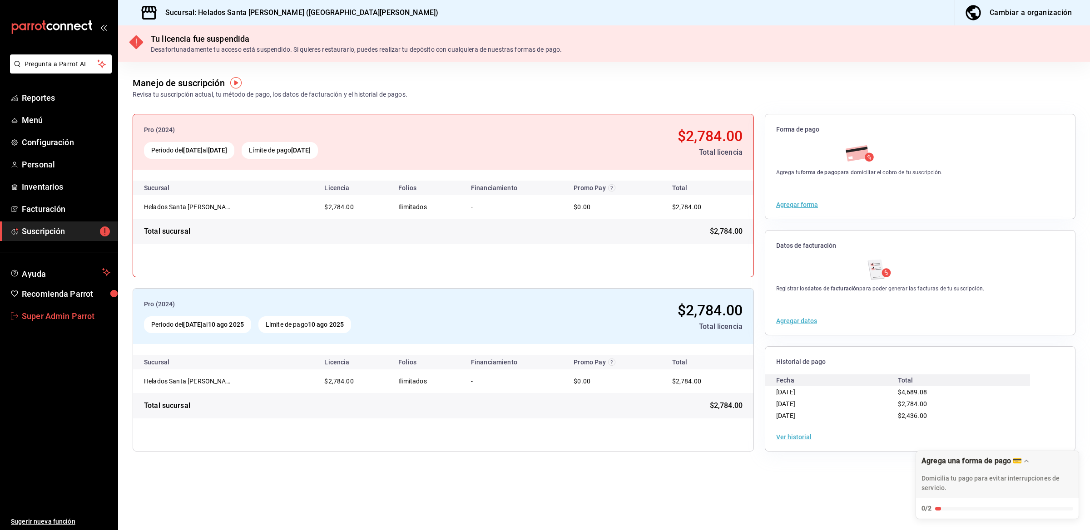
click at [56, 312] on span "Super Admin Parrot" at bounding box center [66, 316] width 89 height 12
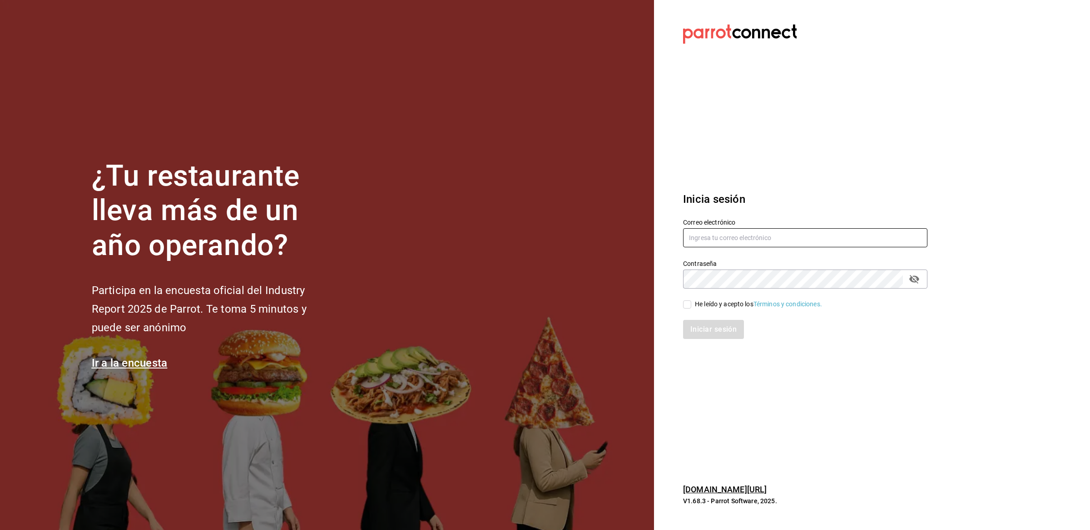
click at [706, 235] on input "text" at bounding box center [805, 237] width 244 height 19
type input "l"
type input "p"
drag, startPoint x: 732, startPoint y: 241, endPoint x: 640, endPoint y: 241, distance: 91.7
click at [640, 241] on div "¿Tu restaurante lleva más de un año operando? Participa en la encuesta oficial …" at bounding box center [545, 265] width 1090 height 530
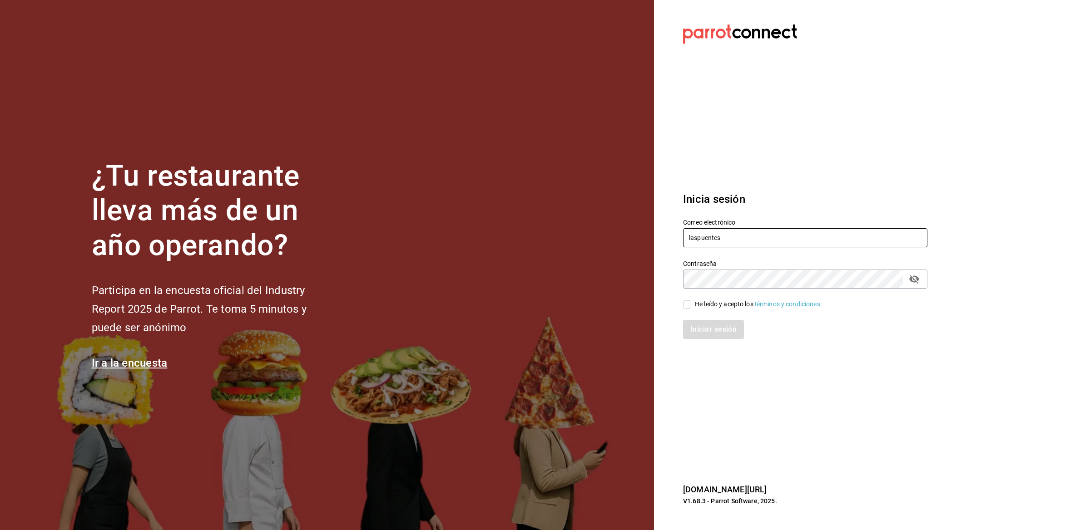
paste input "[EMAIL_ADDRESS][DOMAIN_NAME]"
click at [704, 237] on input "[EMAIL_ADDRESS][DOMAIN_NAME]" at bounding box center [805, 237] width 244 height 19
type input "[EMAIL_ADDRESS][DOMAIN_NAME]"
click at [691, 303] on input "He leído y acepto los Términos y condiciones." at bounding box center [687, 305] width 8 height 8
checkbox input "true"
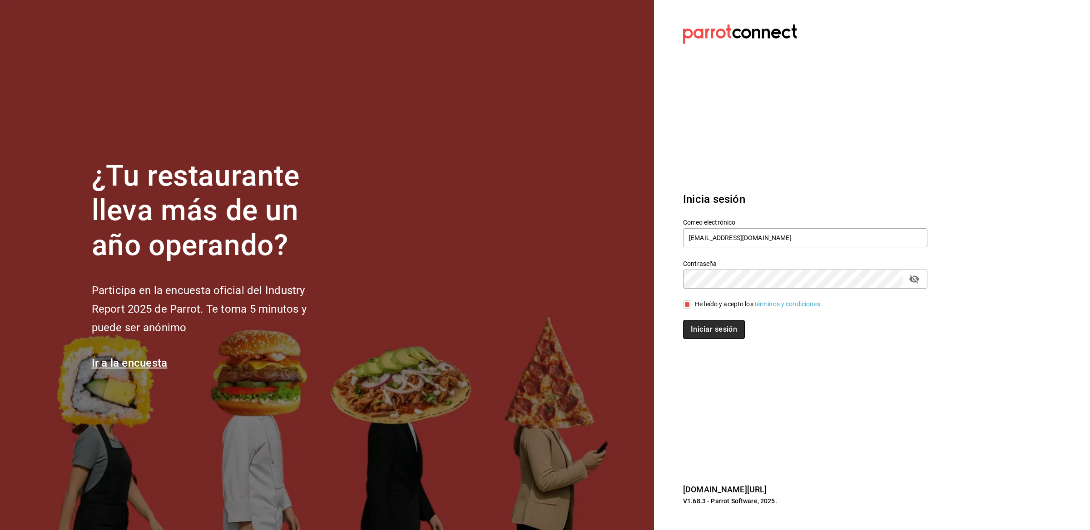
click at [695, 325] on button "Iniciar sesión" at bounding box center [714, 329] width 62 height 19
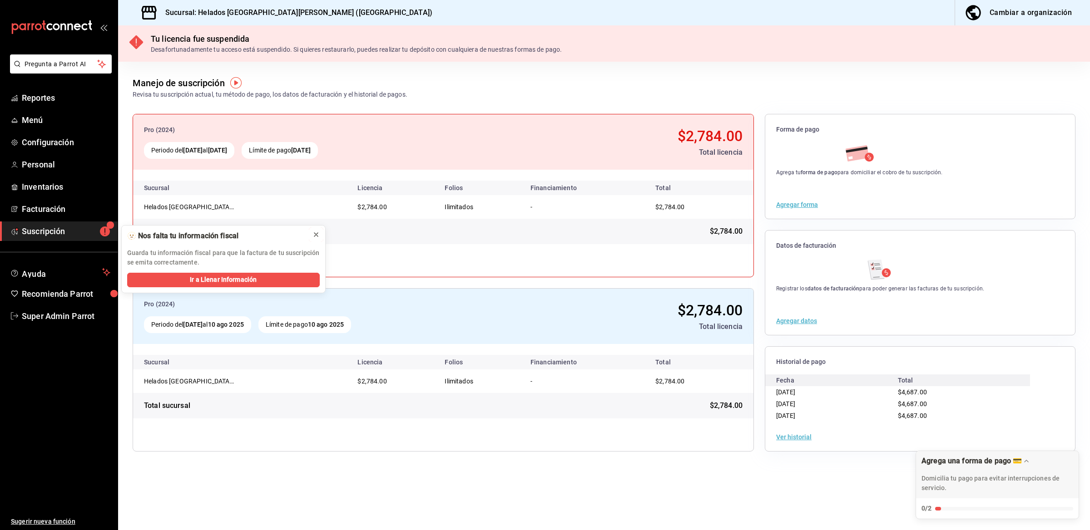
click at [318, 234] on icon at bounding box center [315, 234] width 7 height 7
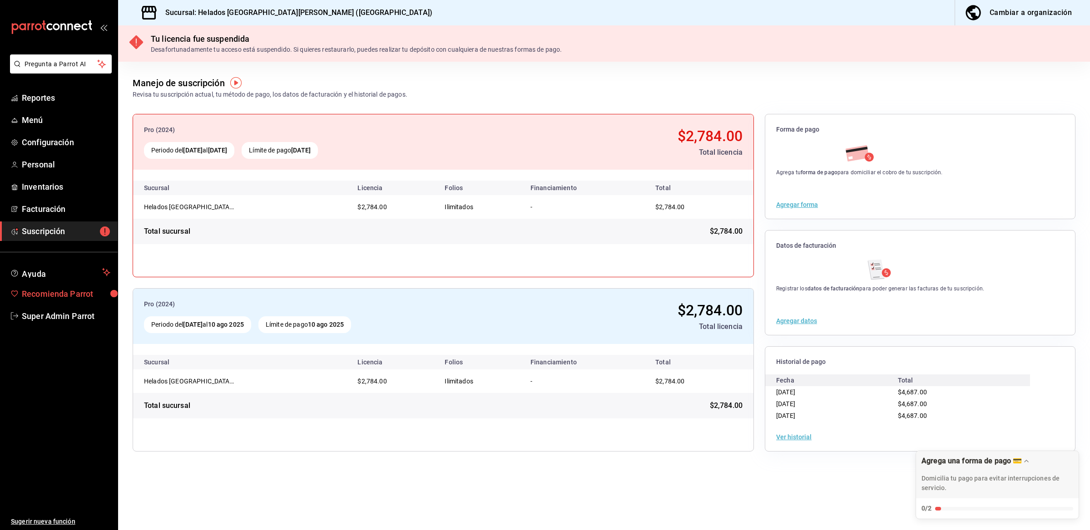
click at [78, 303] on link "Recomienda Parrot" at bounding box center [59, 294] width 118 height 20
click at [76, 312] on span "Super Admin Parrot" at bounding box center [66, 316] width 89 height 12
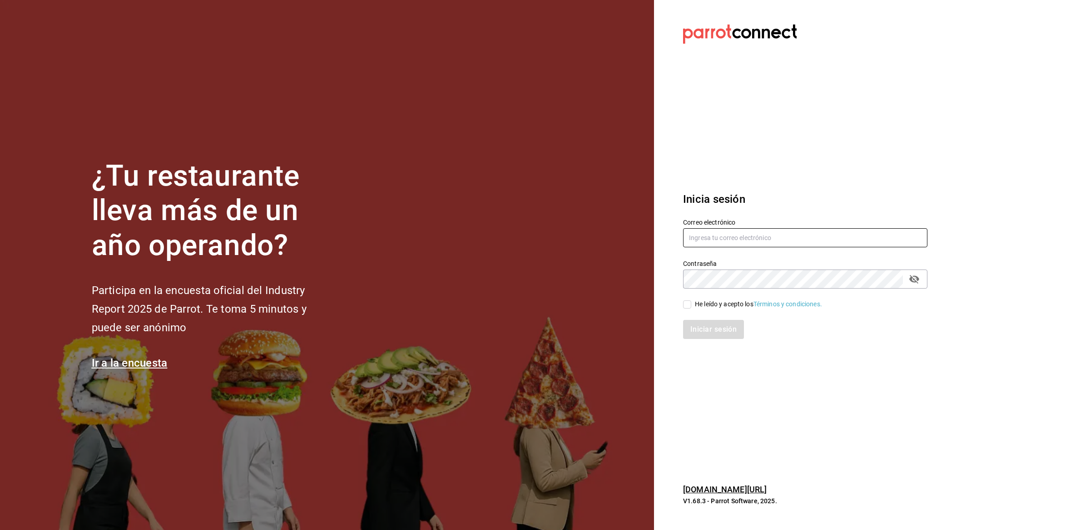
click at [694, 234] on input "text" at bounding box center [805, 237] width 244 height 19
type input "santabarbara@palmas.com"
click at [695, 305] on div "He leído y acepto los Términos y condiciones." at bounding box center [758, 305] width 127 height 10
click at [691, 305] on input "He leído y acepto los Términos y condiciones." at bounding box center [687, 305] width 8 height 8
checkbox input "true"
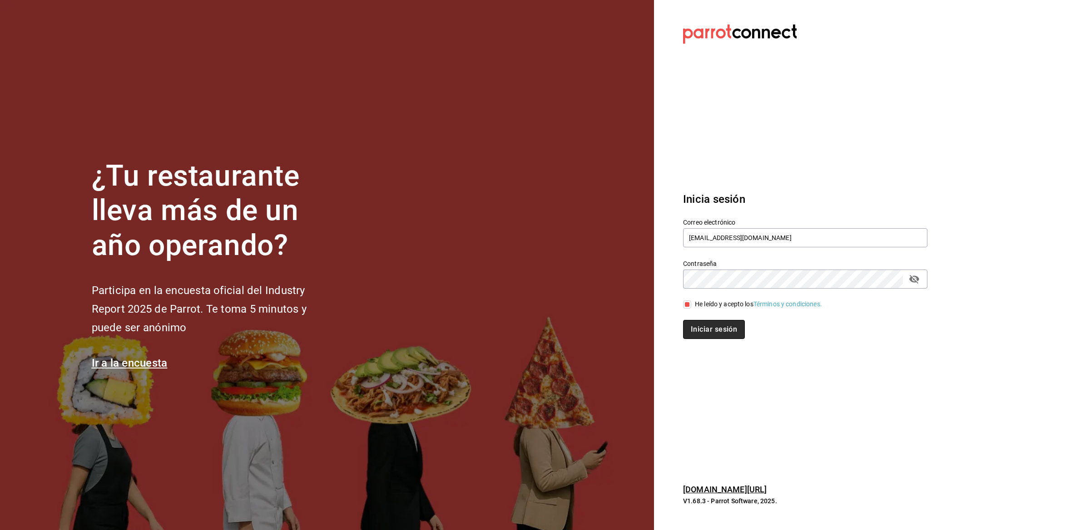
click at [697, 324] on button "Iniciar sesión" at bounding box center [714, 329] width 62 height 19
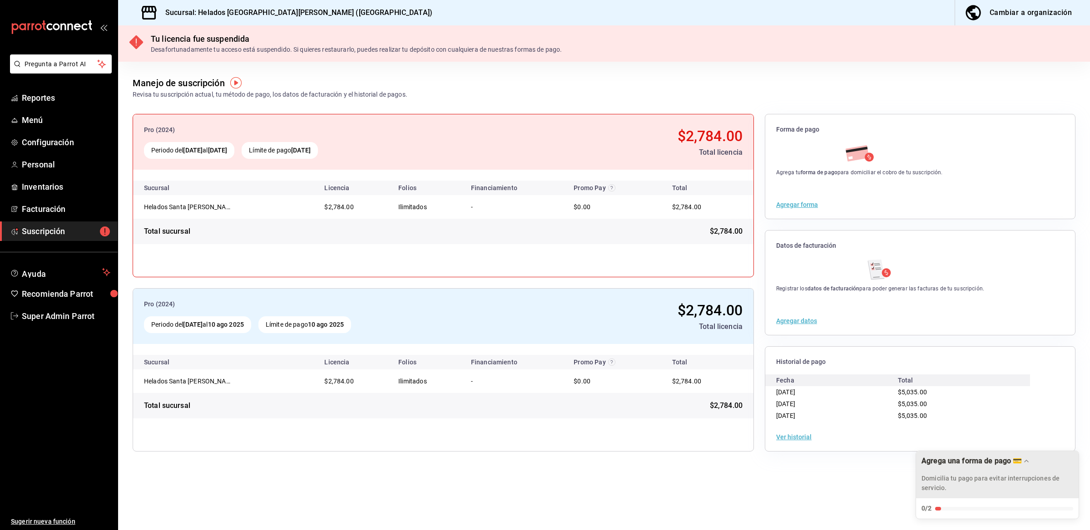
click at [1027, 458] on icon "Drag to move checklist" at bounding box center [1025, 461] width 7 height 7
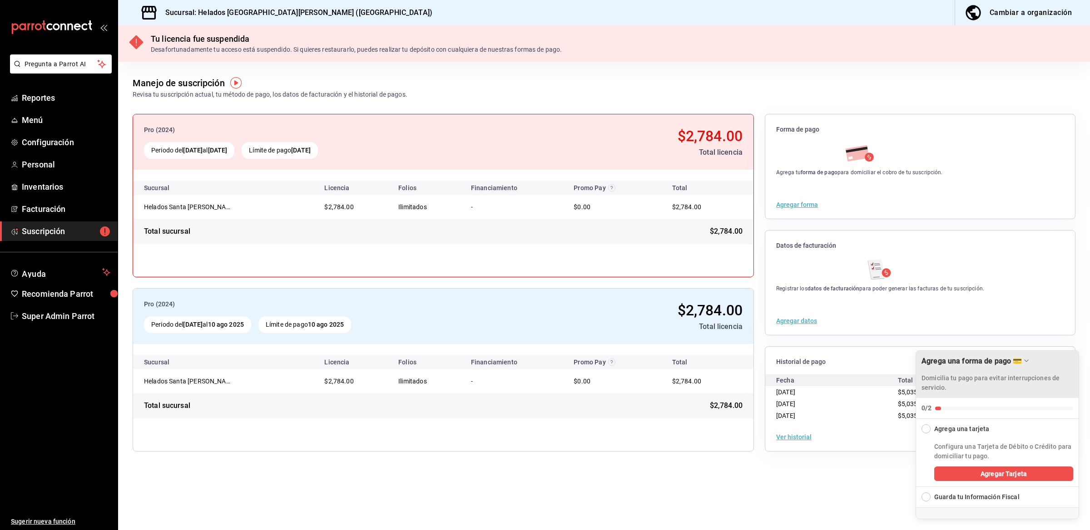
click at [1027, 366] on div "Agrega una forma de pago 💳 Domicilia tu pago para evitar interrupciones de serv…" at bounding box center [997, 374] width 163 height 47
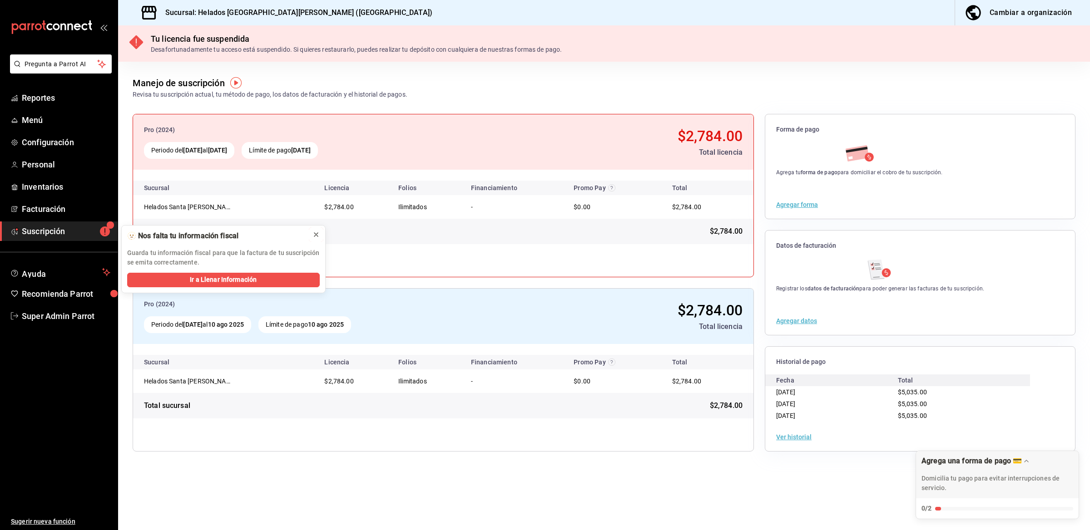
click at [318, 233] on icon at bounding box center [315, 234] width 7 height 7
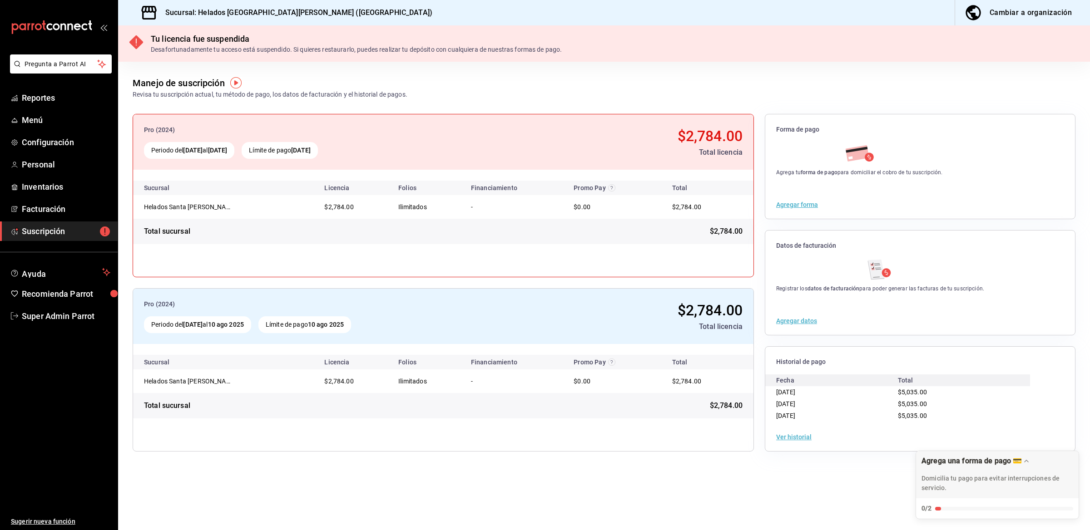
click at [717, 464] on div "Pro (2024) Periodo del 10 jun 2025 al 10 jul 2025 Límite de pago 10 jul 2025 $2…" at bounding box center [604, 282] width 972 height 367
click at [31, 228] on span "Suscripción" at bounding box center [66, 231] width 89 height 12
click at [44, 321] on span "Super Admin Parrot" at bounding box center [66, 316] width 89 height 12
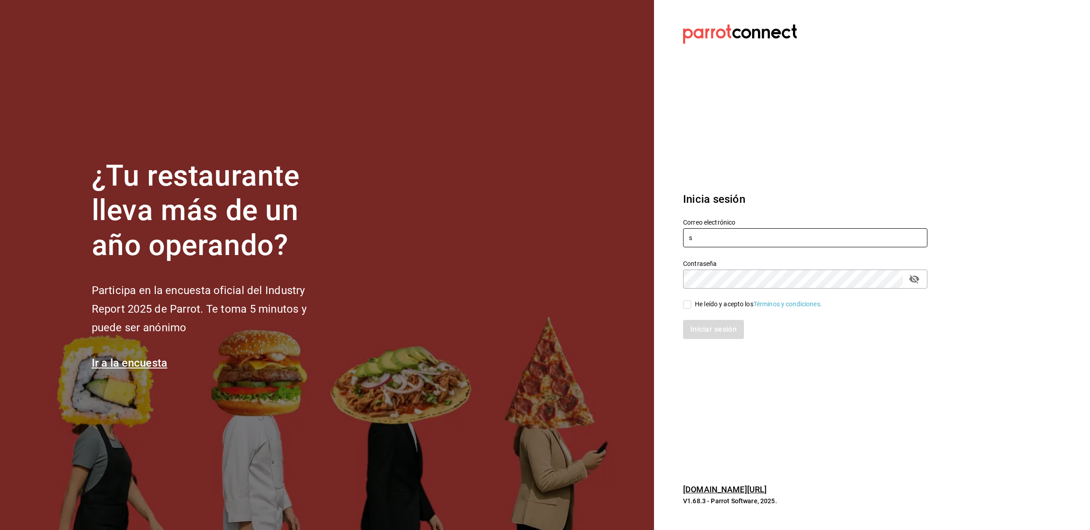
click at [714, 242] on input "s" at bounding box center [805, 237] width 244 height 19
type input "santabarbara@laspuentes.com"
click at [690, 302] on input "He leído y acepto los Términos y condiciones." at bounding box center [687, 305] width 8 height 8
checkbox input "true"
click at [690, 326] on button "Iniciar sesión" at bounding box center [714, 329] width 62 height 19
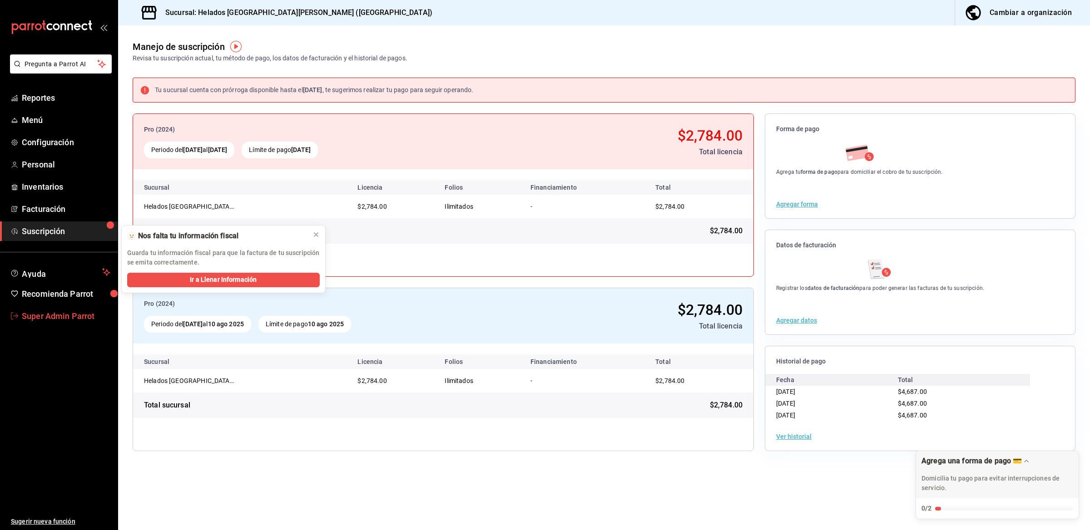
click at [73, 319] on span "Super Admin Parrot" at bounding box center [66, 316] width 89 height 12
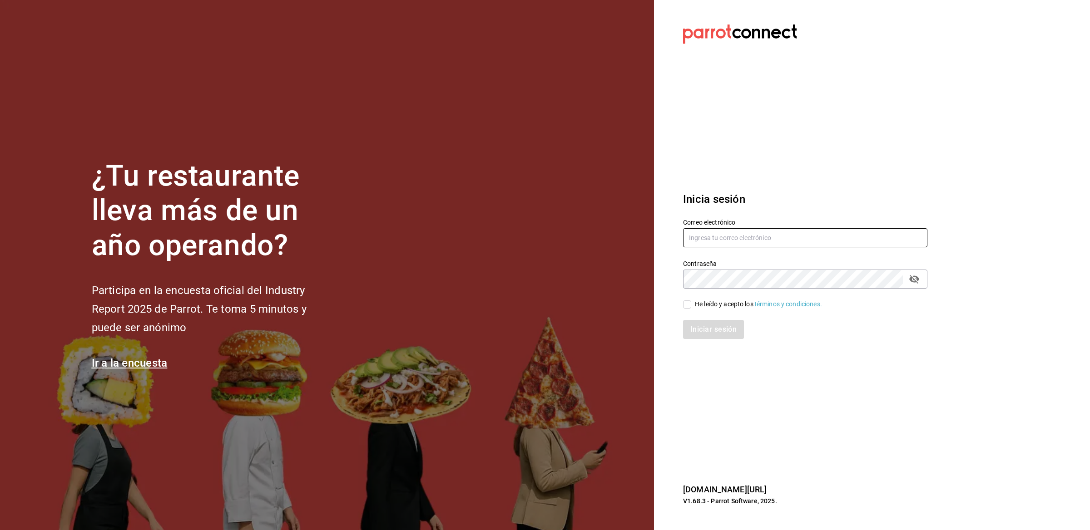
click at [701, 238] on input "text" at bounding box center [805, 237] width 244 height 19
type input "[EMAIL_ADDRESS][DOMAIN_NAME]"
click at [697, 309] on div "He leído y acepto los Términos y condiciones." at bounding box center [758, 305] width 127 height 10
click at [691, 309] on input "He leído y acepto los Términos y condiciones." at bounding box center [687, 305] width 8 height 8
checkbox input "true"
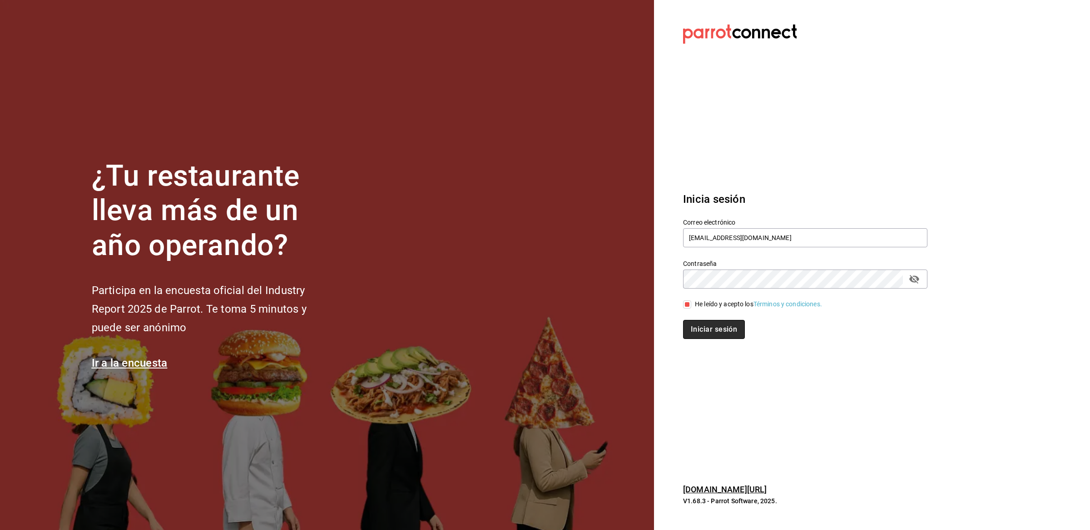
click at [693, 337] on button "Iniciar sesión" at bounding box center [714, 329] width 62 height 19
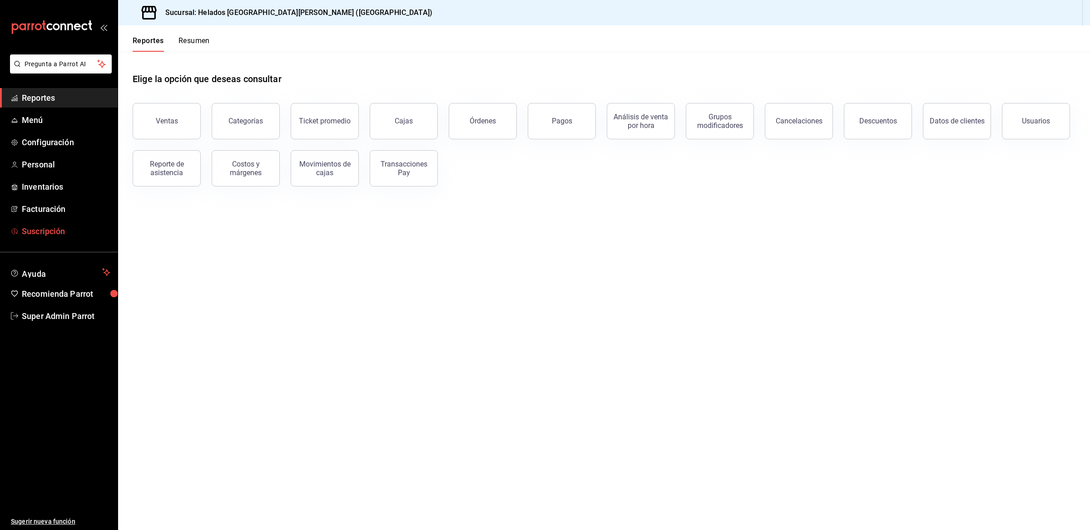
click at [71, 232] on span "Suscripción" at bounding box center [66, 231] width 89 height 12
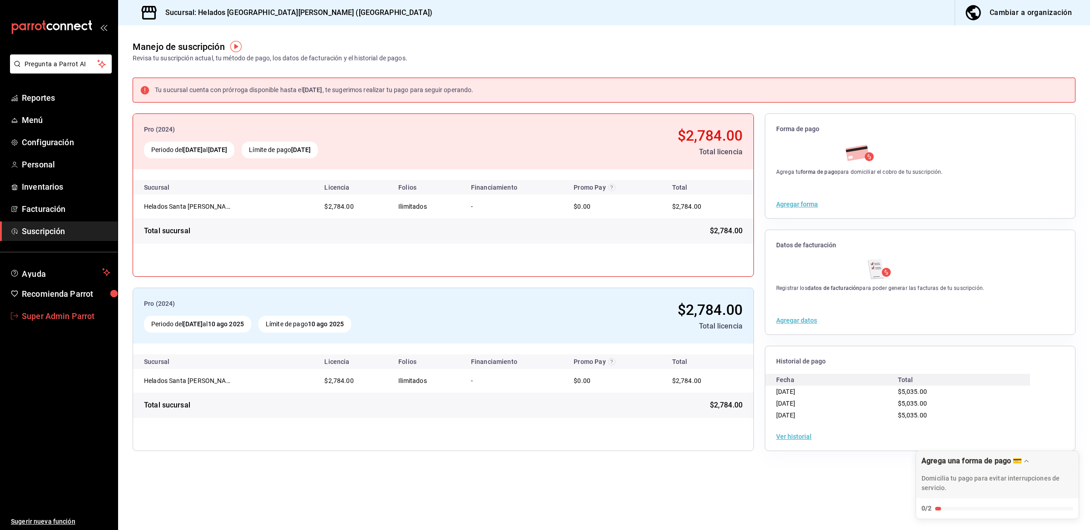
click at [57, 312] on span "Super Admin Parrot" at bounding box center [66, 316] width 89 height 12
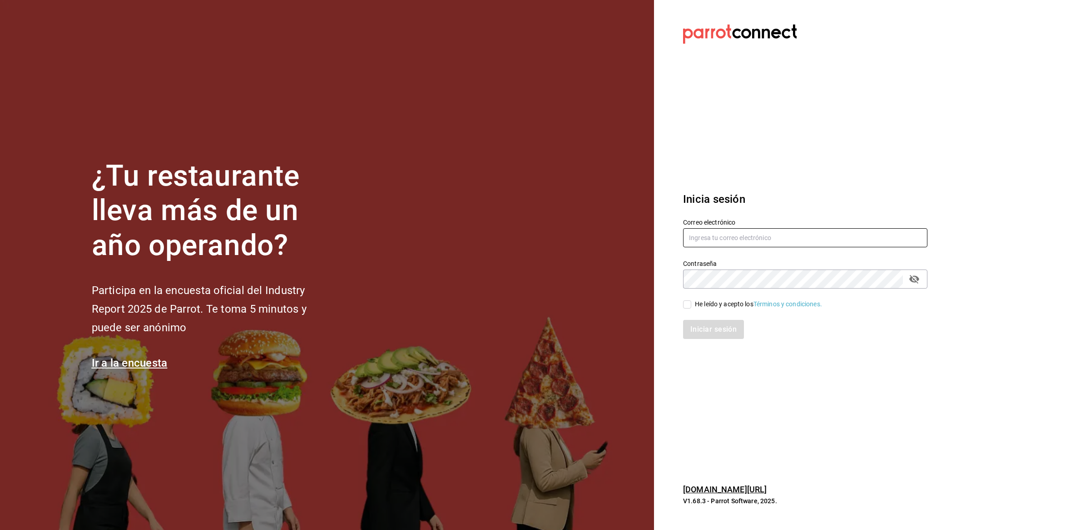
click at [770, 237] on input "text" at bounding box center [805, 237] width 244 height 19
type input "[EMAIL_ADDRESS][DOMAIN_NAME]"
click at [680, 302] on div "He leído y acepto los Términos y condiciones." at bounding box center [799, 299] width 255 height 21
click at [683, 305] on input "He leído y acepto los Términos y condiciones." at bounding box center [687, 305] width 8 height 8
checkbox input "true"
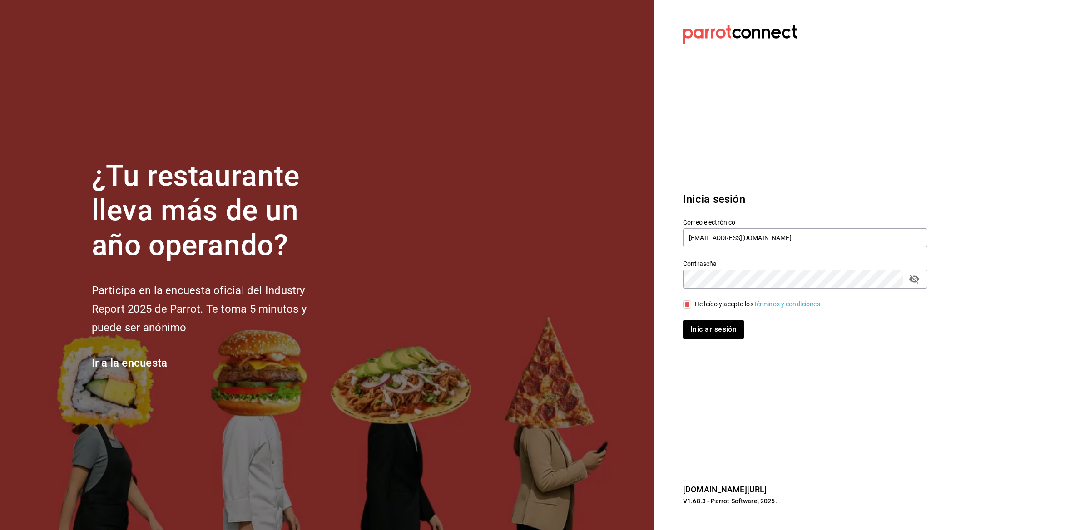
click at [688, 318] on div "Iniciar sesión" at bounding box center [799, 324] width 255 height 30
click at [695, 327] on button "Iniciar sesión" at bounding box center [714, 329] width 62 height 19
